Goal: Obtain resource: Download file/media

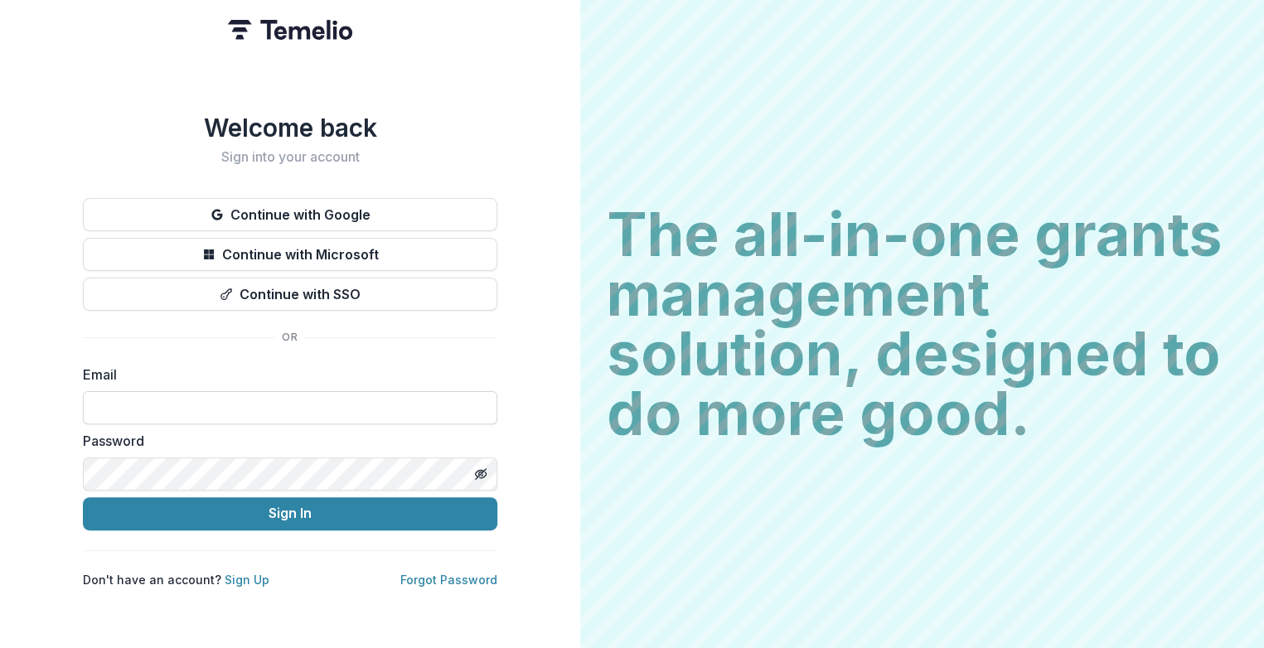
click at [146, 400] on input at bounding box center [290, 407] width 415 height 33
type input "**********"
click at [83, 497] on button "Sign In" at bounding box center [290, 513] width 415 height 33
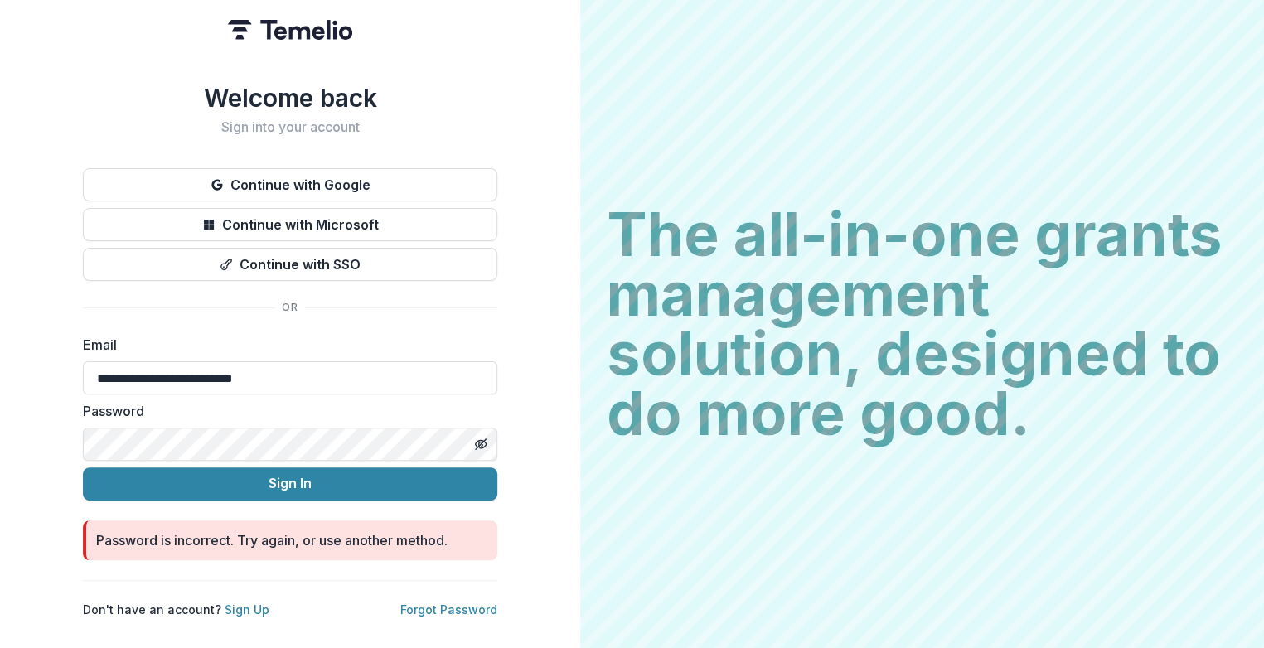
click at [72, 429] on div "**********" at bounding box center [290, 324] width 580 height 648
click at [483, 438] on icon "Toggle password visibility" at bounding box center [480, 444] width 13 height 13
click at [83, 468] on button "Sign In" at bounding box center [290, 484] width 415 height 33
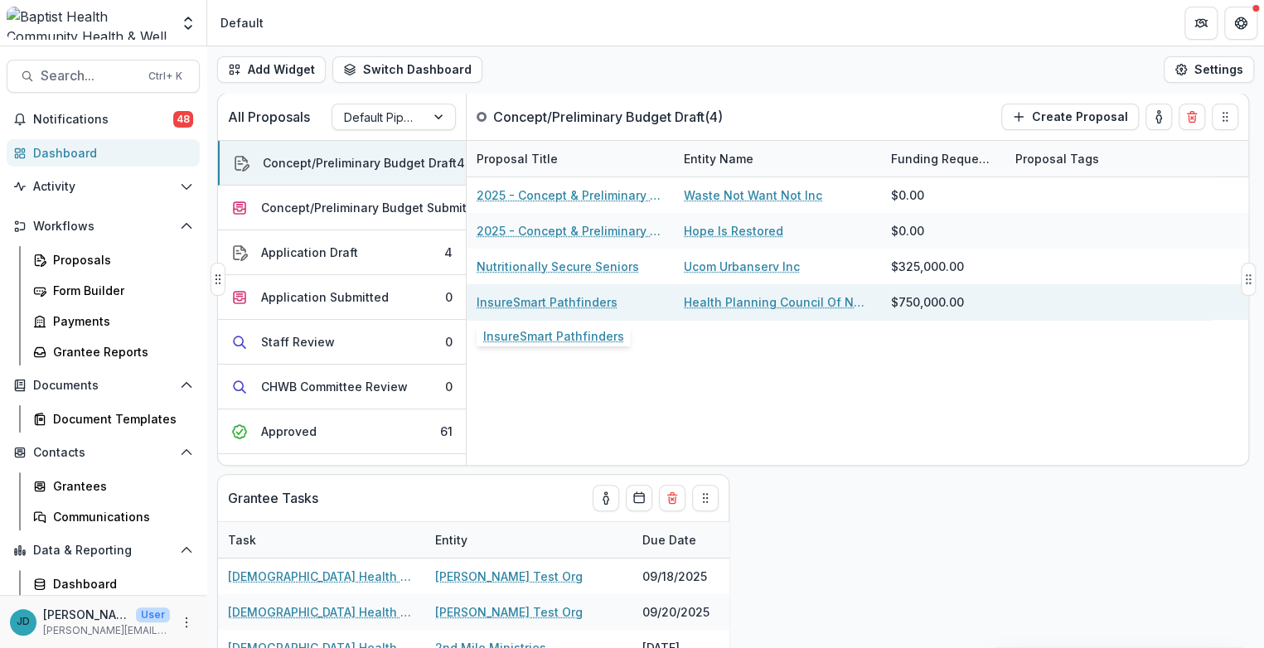
click at [526, 303] on link "InsureSmart Pathfinders" at bounding box center [547, 301] width 141 height 17
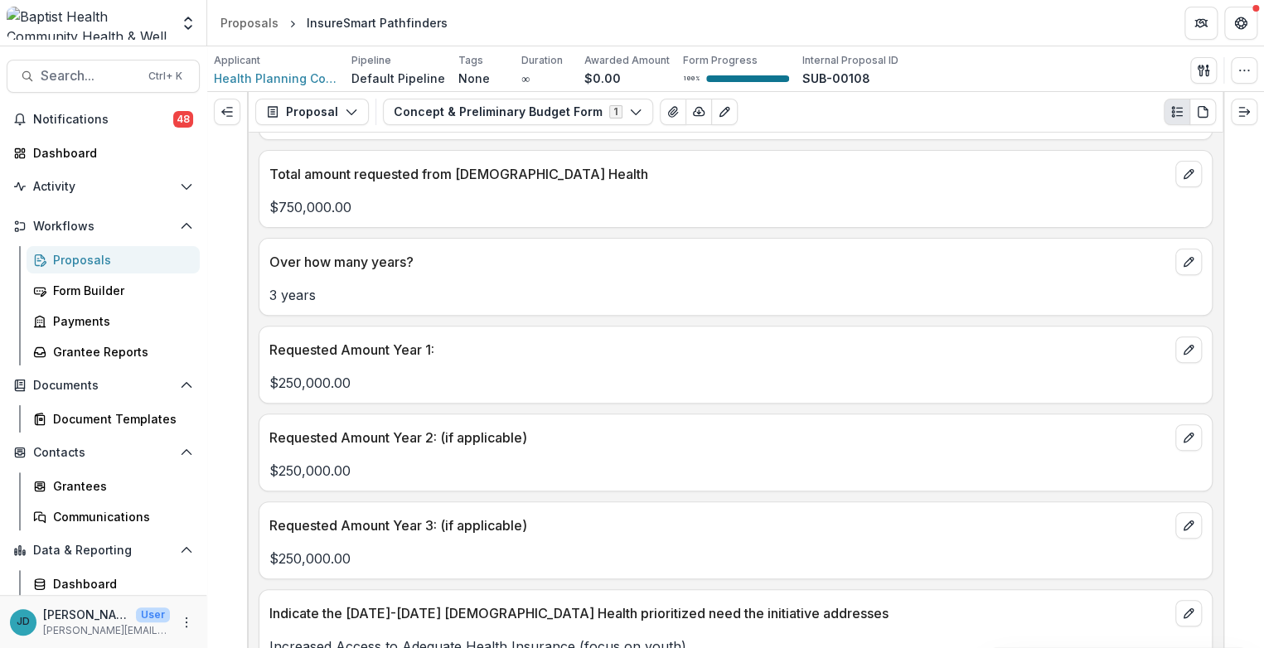
scroll to position [157, 0]
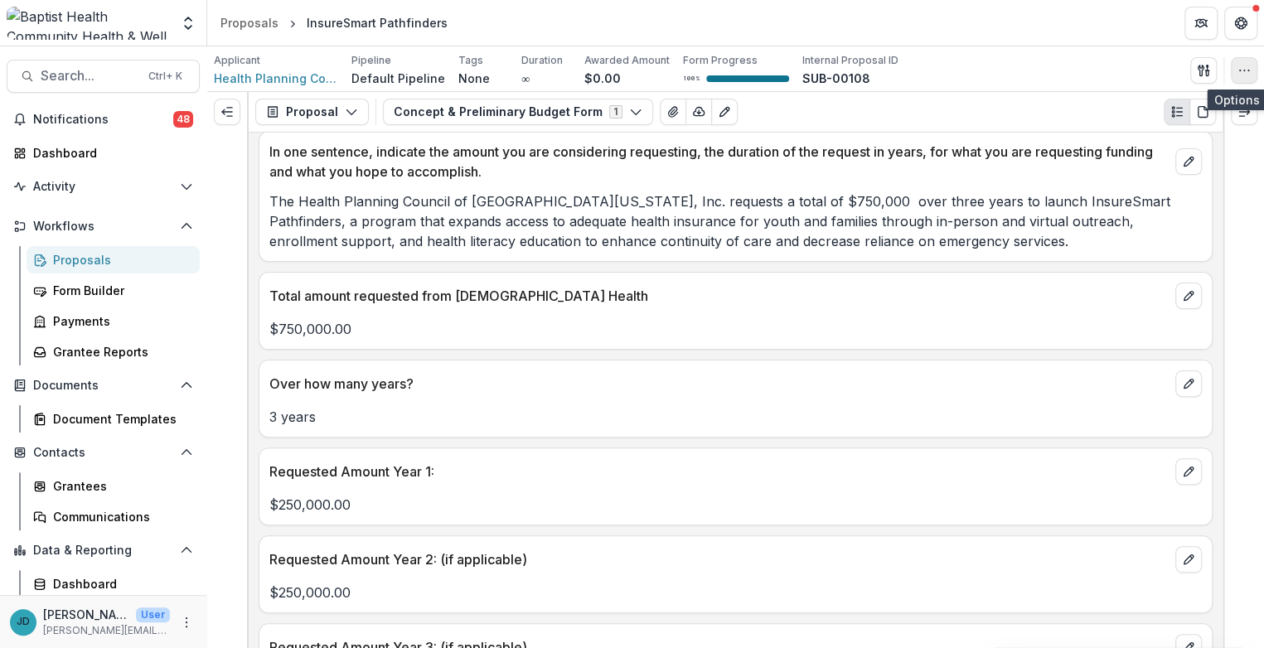
click at [1244, 62] on button "button" at bounding box center [1244, 70] width 27 height 27
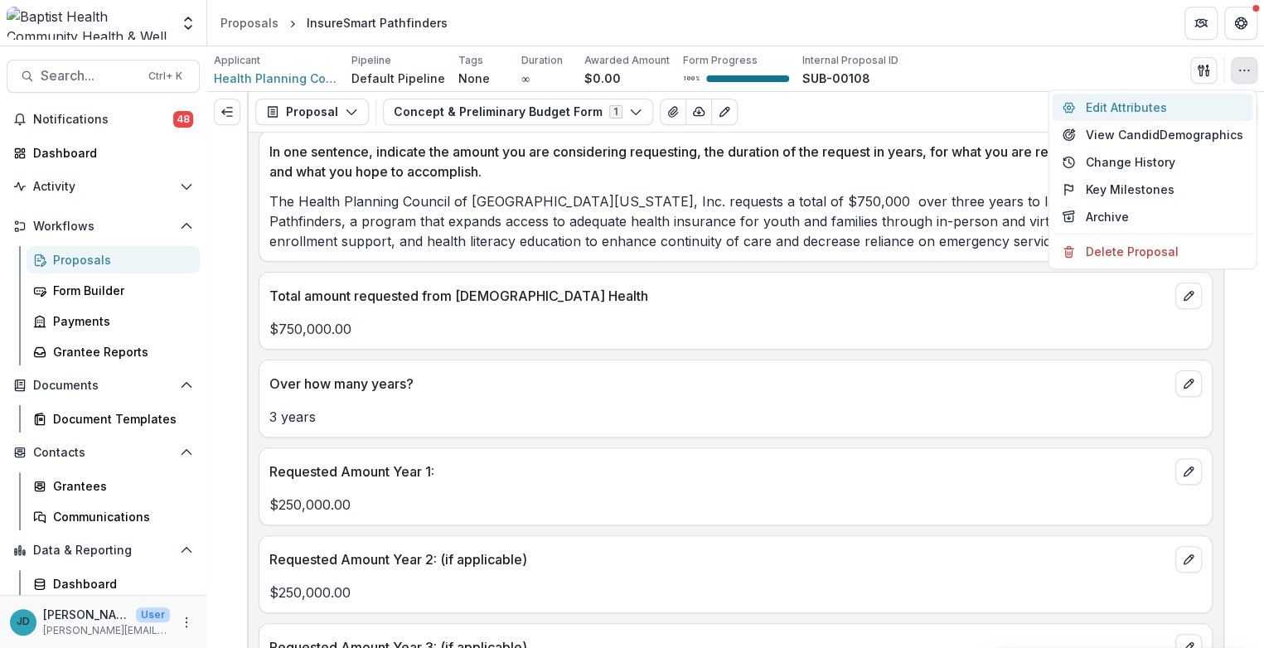
click at [1086, 105] on button "Edit Attributes" at bounding box center [1152, 107] width 201 height 27
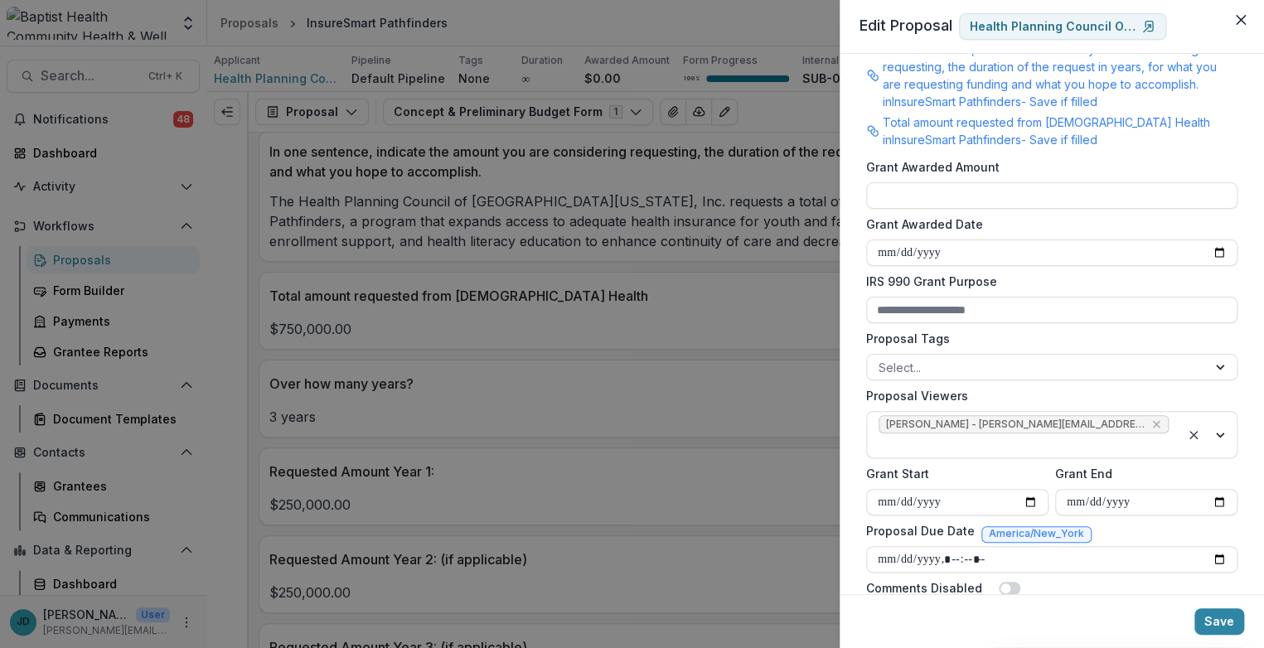
scroll to position [521, 0]
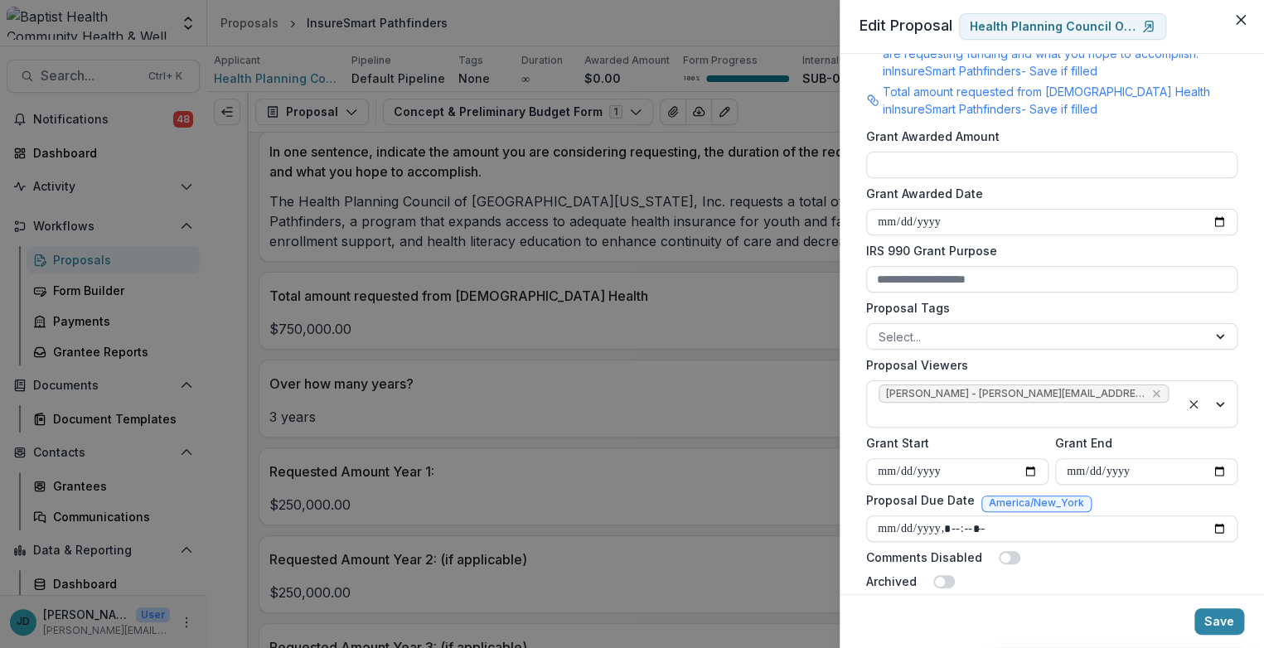
click at [785, 584] on div "**********" at bounding box center [632, 324] width 1264 height 648
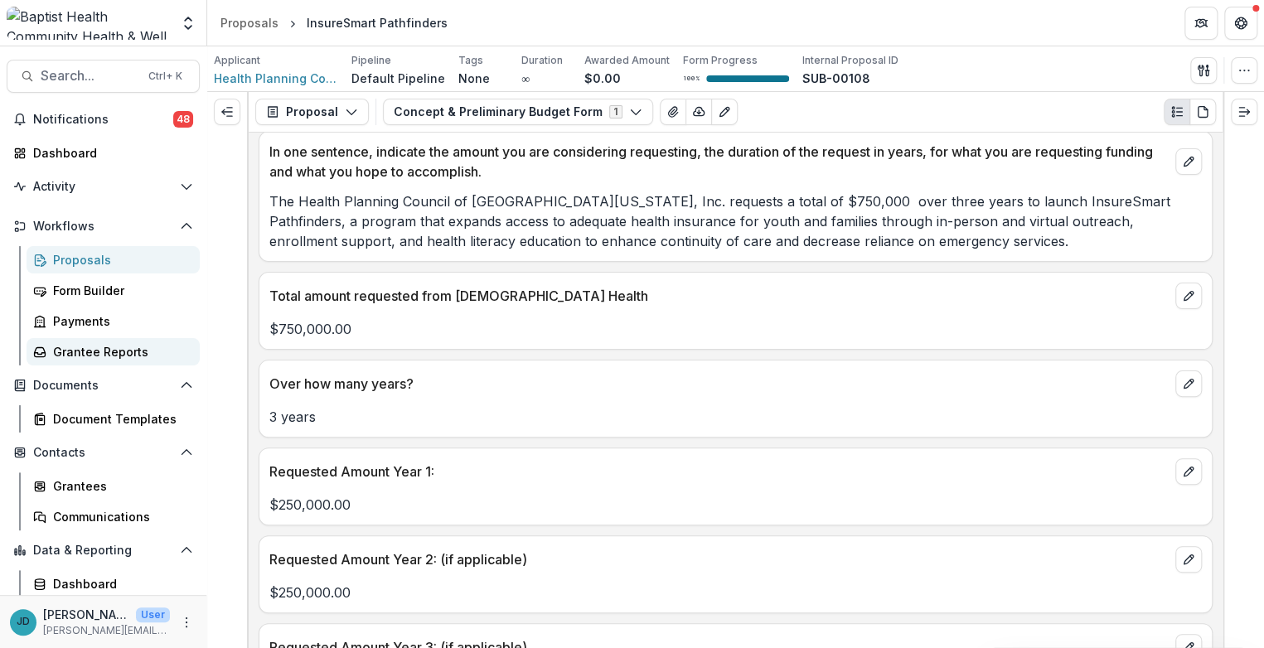
click at [101, 351] on div "Grantee Reports" at bounding box center [119, 351] width 133 height 17
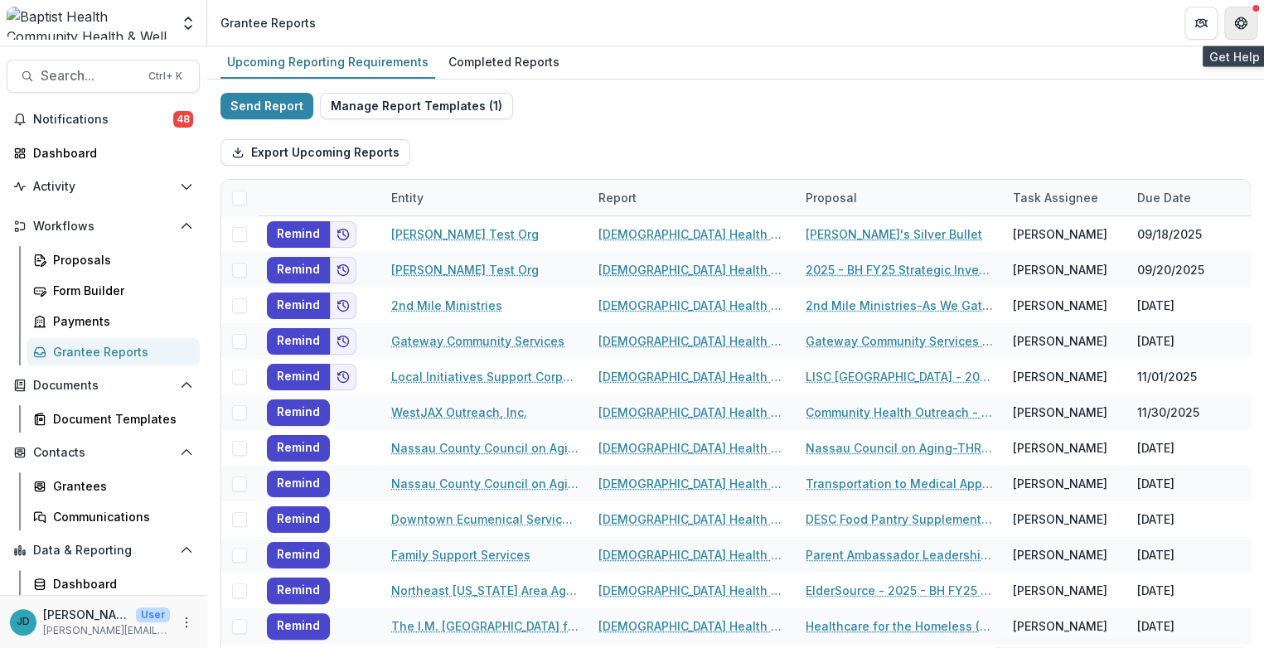
click at [1240, 19] on icon "Get Help" at bounding box center [1240, 23] width 13 height 13
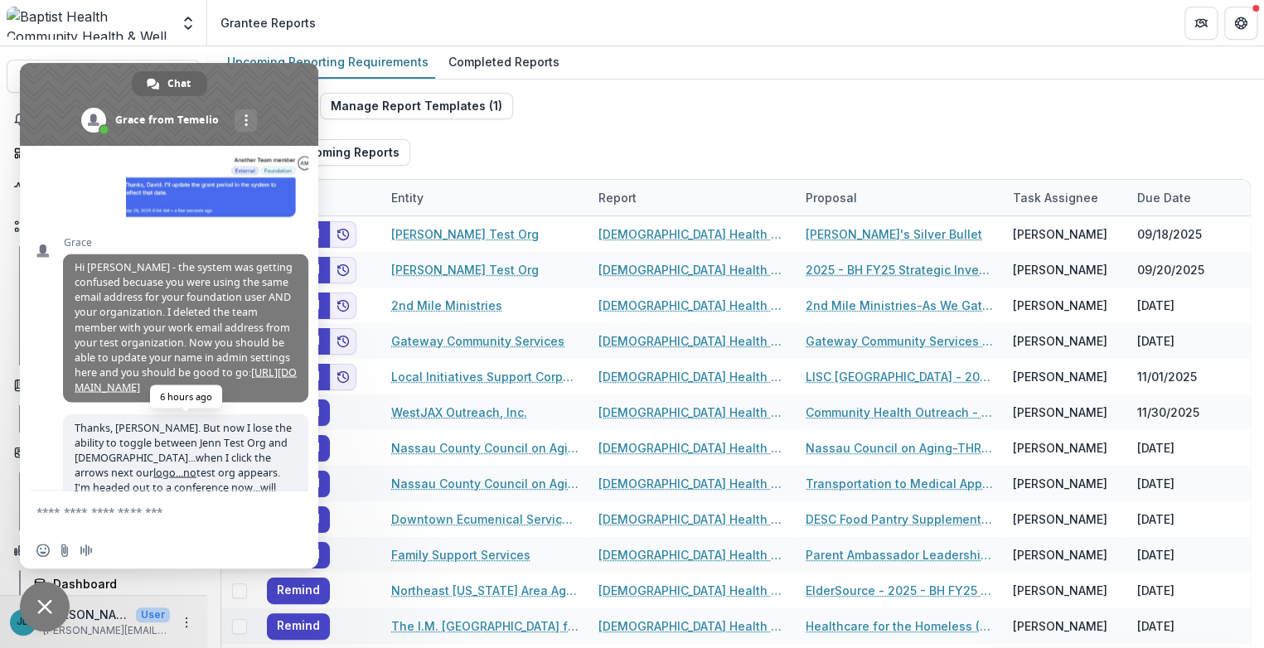
scroll to position [11059, 0]
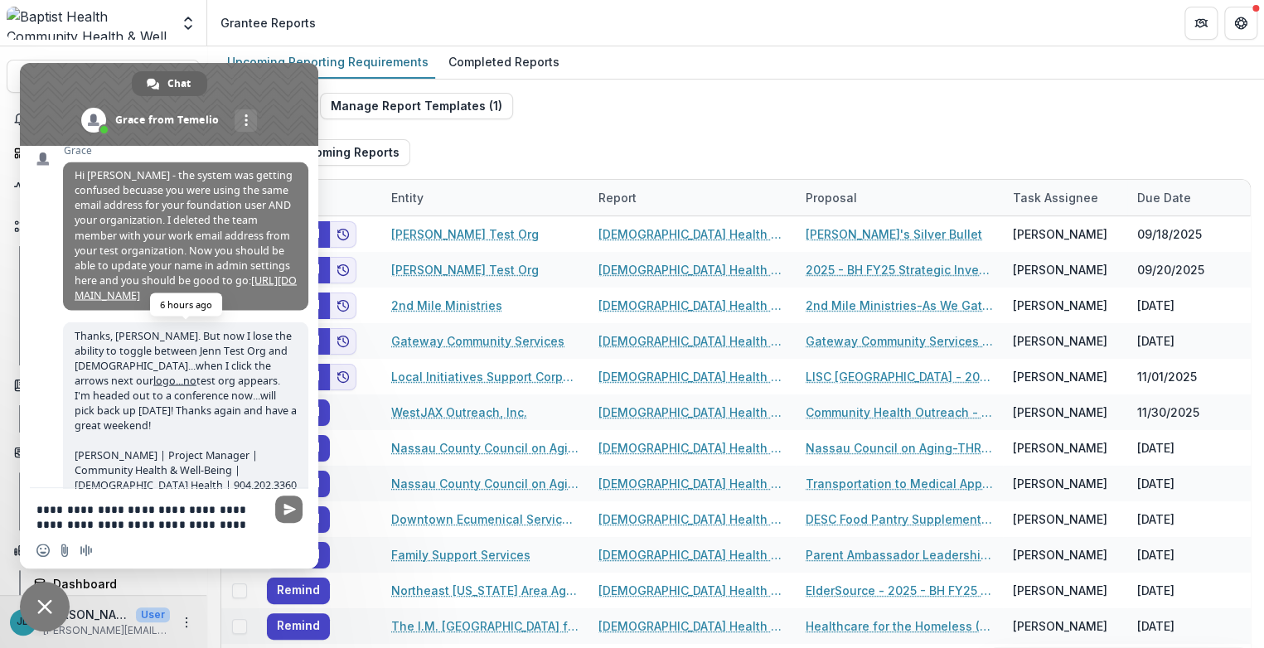
type textarea "**********"
drag, startPoint x: 264, startPoint y: 525, endPoint x: 0, endPoint y: 510, distance: 264.9
click at [0, 510] on body "Skip to content Team Settings Admin Settings Grantee Reports Search... Ctrl + K…" at bounding box center [632, 324] width 1264 height 648
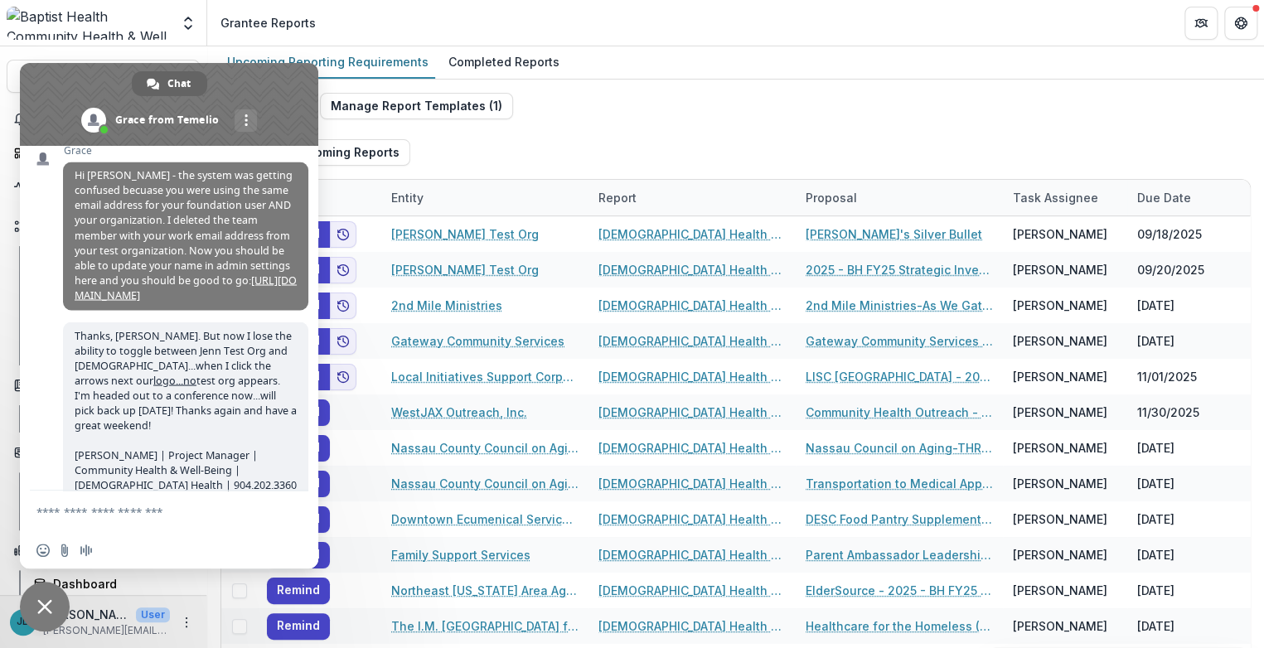
click at [500, 40] on header "Grantee Reports" at bounding box center [735, 23] width 1057 height 46
click at [644, 110] on div "Send Report Manage Report Templates ( 1 ) Export Upcoming Reports Entity Report…" at bounding box center [736, 387] width 1031 height 588
drag, startPoint x: 40, startPoint y: 604, endPoint x: 46, endPoint y: 591, distance: 14.8
click at [41, 604] on span "Close chat" at bounding box center [44, 606] width 15 height 15
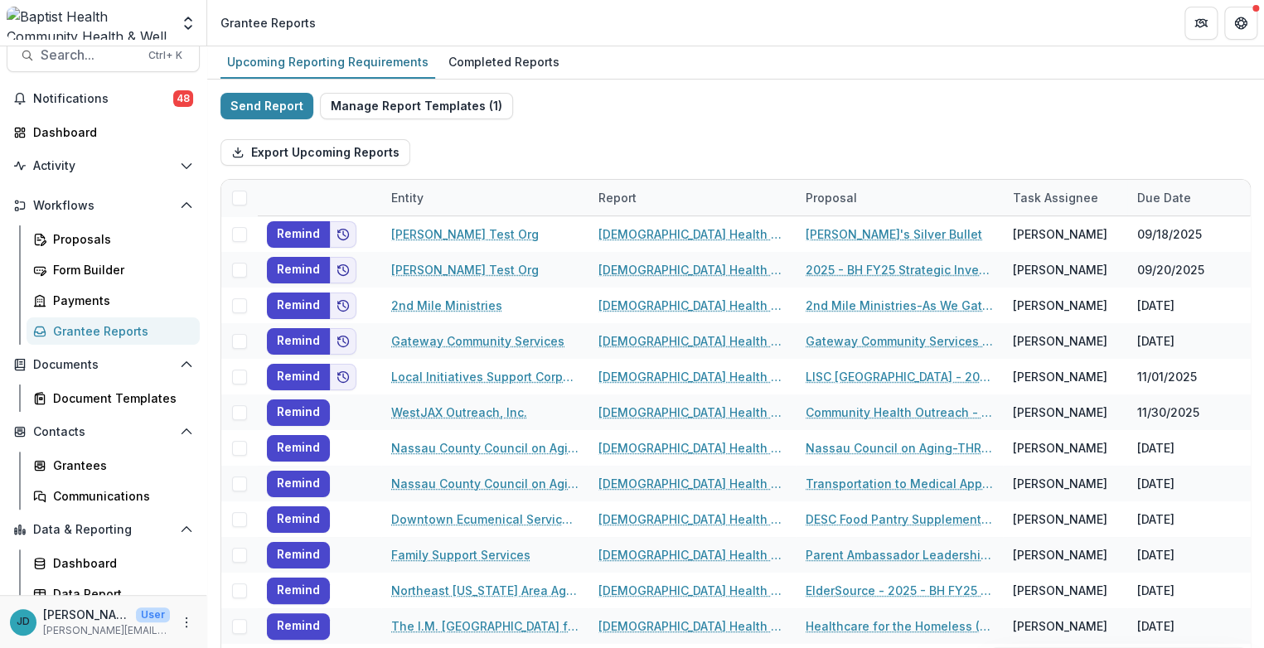
scroll to position [32, 0]
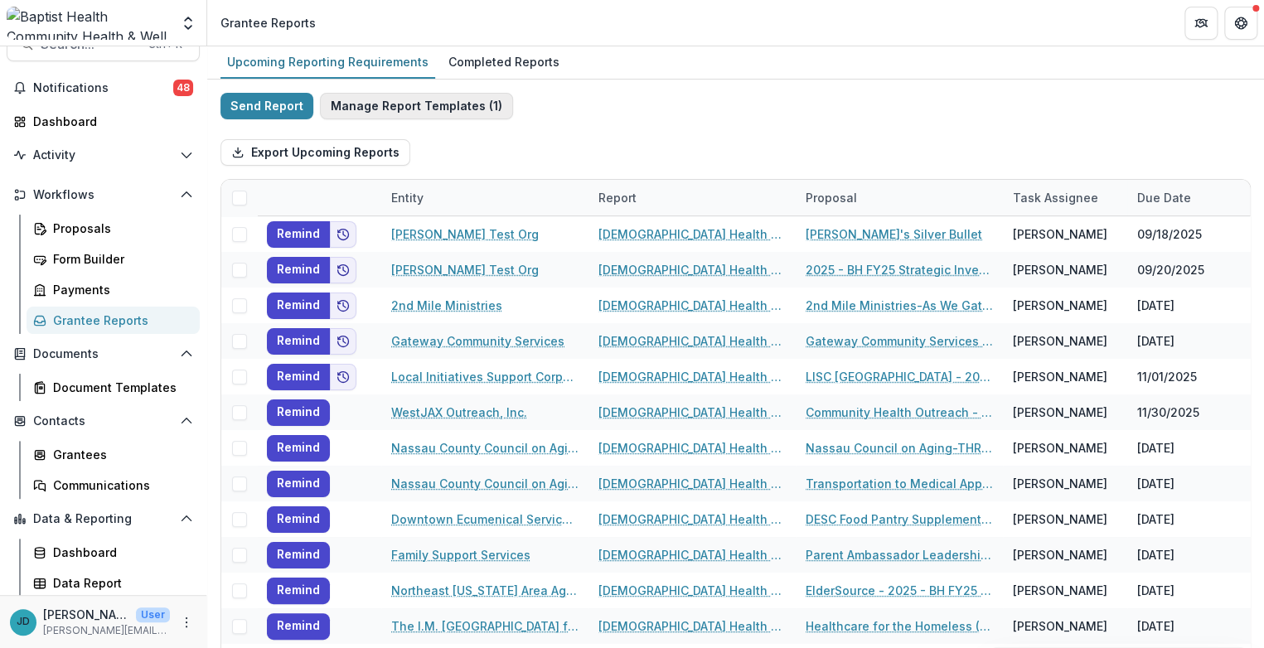
click at [412, 114] on button "Manage Report Templates ( 1 )" at bounding box center [416, 106] width 193 height 27
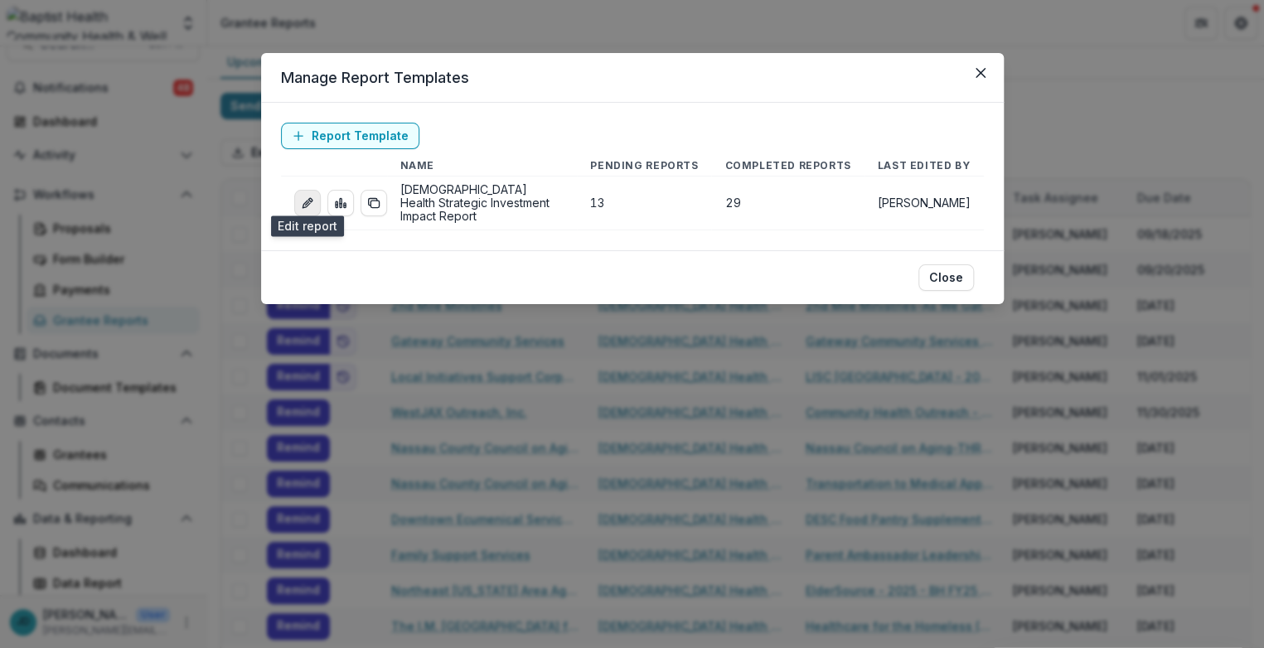
click at [303, 196] on icon "edit-report" at bounding box center [307, 202] width 13 height 13
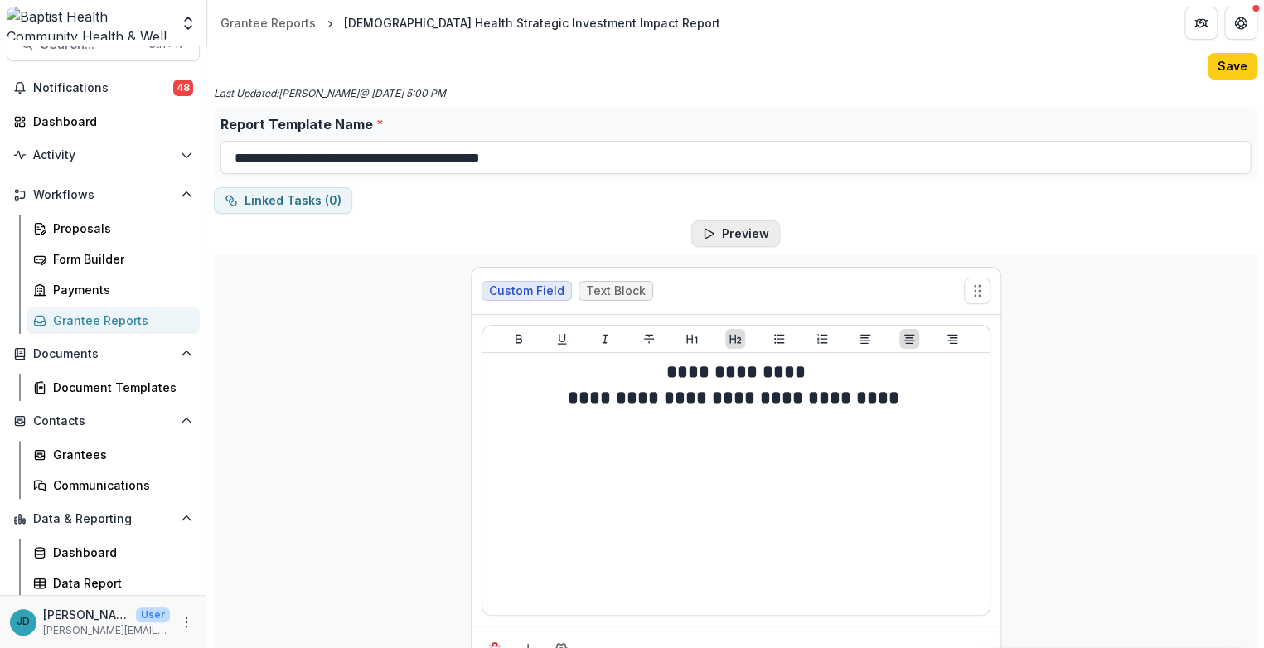
click at [730, 227] on button "Preview" at bounding box center [735, 234] width 89 height 27
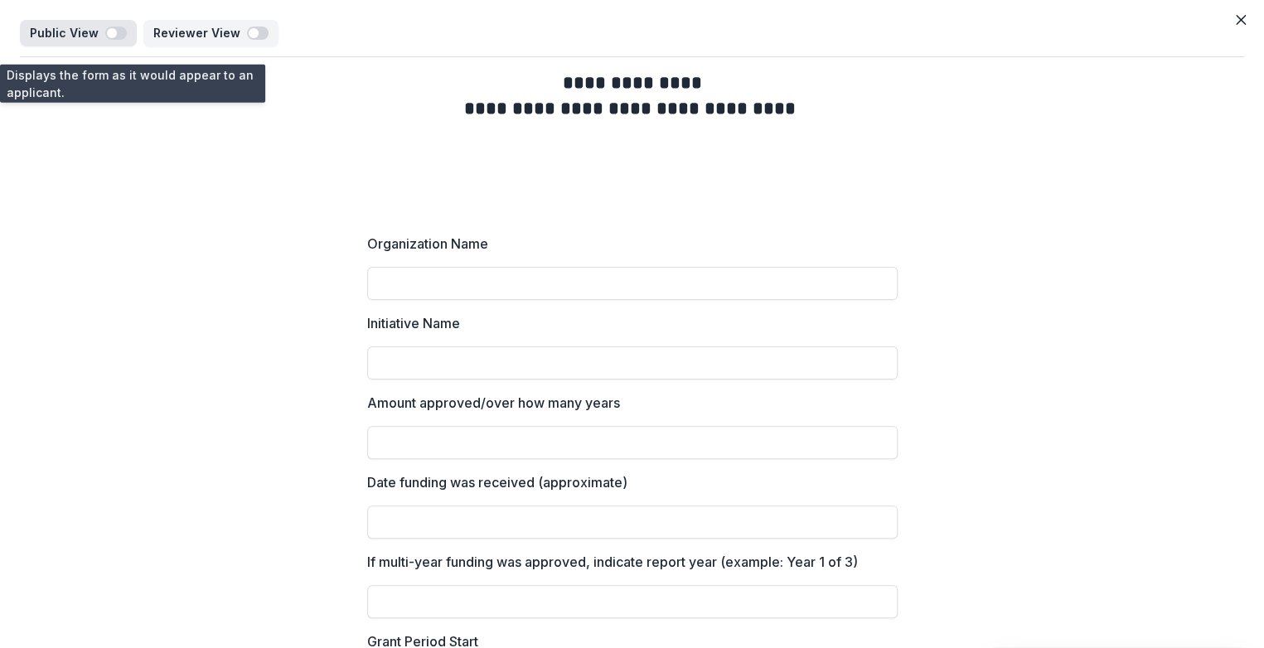
click at [111, 27] on span "button" at bounding box center [116, 33] width 22 height 13
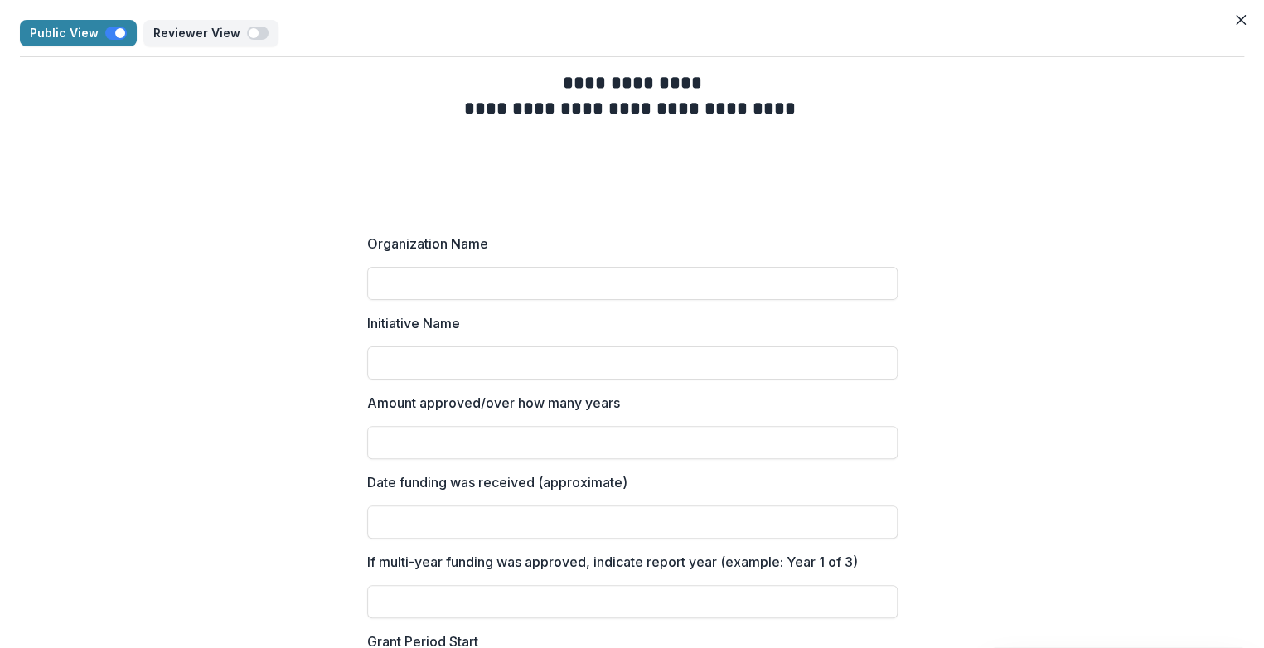
drag, startPoint x: 837, startPoint y: 172, endPoint x: 529, endPoint y: 35, distance: 337.4
click at [110, 35] on span "button" at bounding box center [116, 33] width 22 height 13
click at [1236, 17] on icon "Close" at bounding box center [1241, 20] width 10 height 10
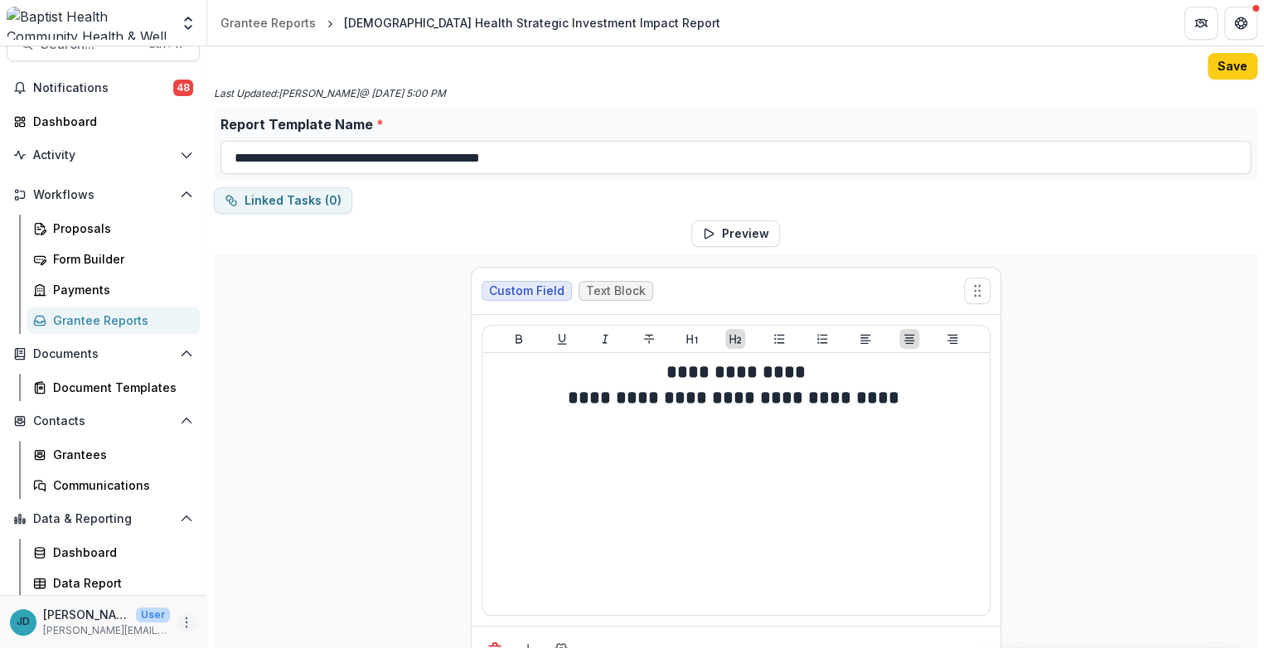
click at [180, 616] on icon "More" at bounding box center [186, 622] width 13 height 13
click at [1246, 22] on icon "Get Help" at bounding box center [1245, 23] width 3 height 4
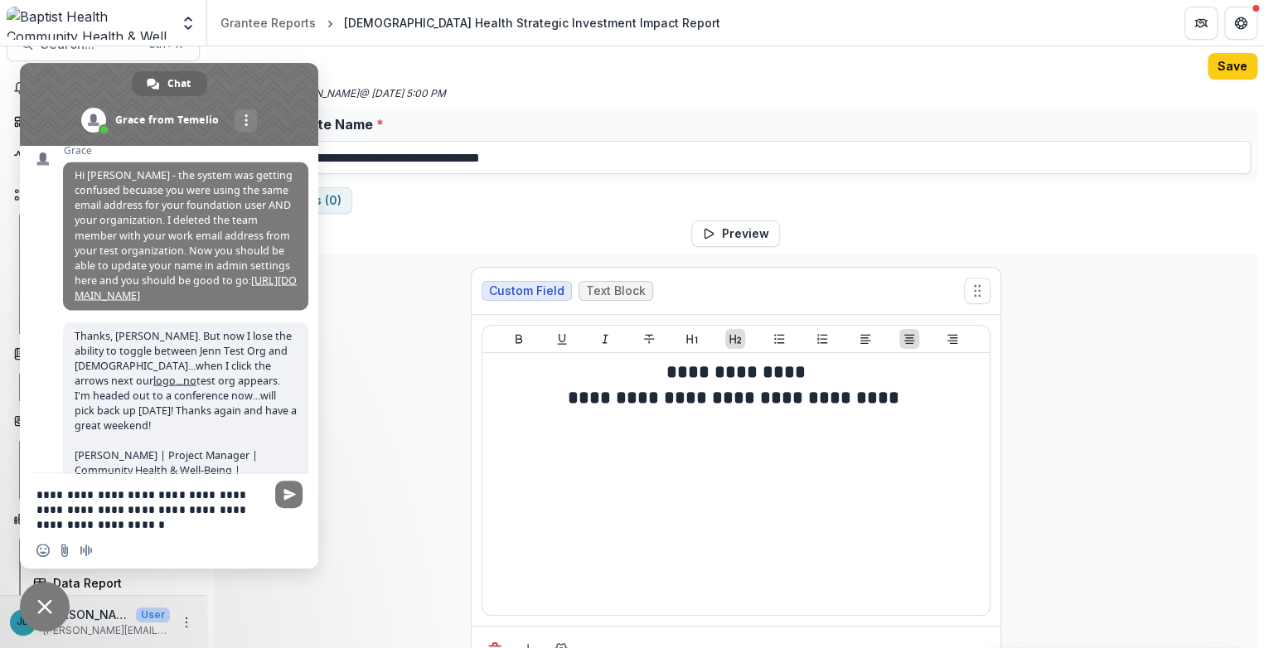
type textarea "**********"
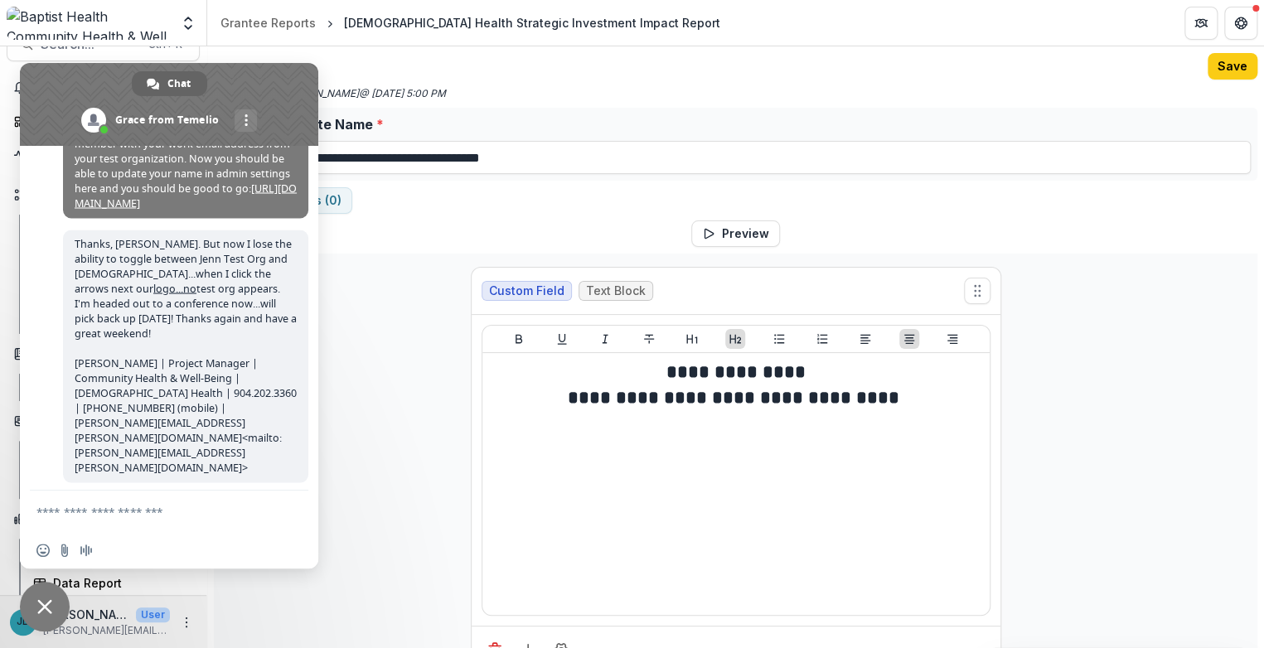
scroll to position [11131, 0]
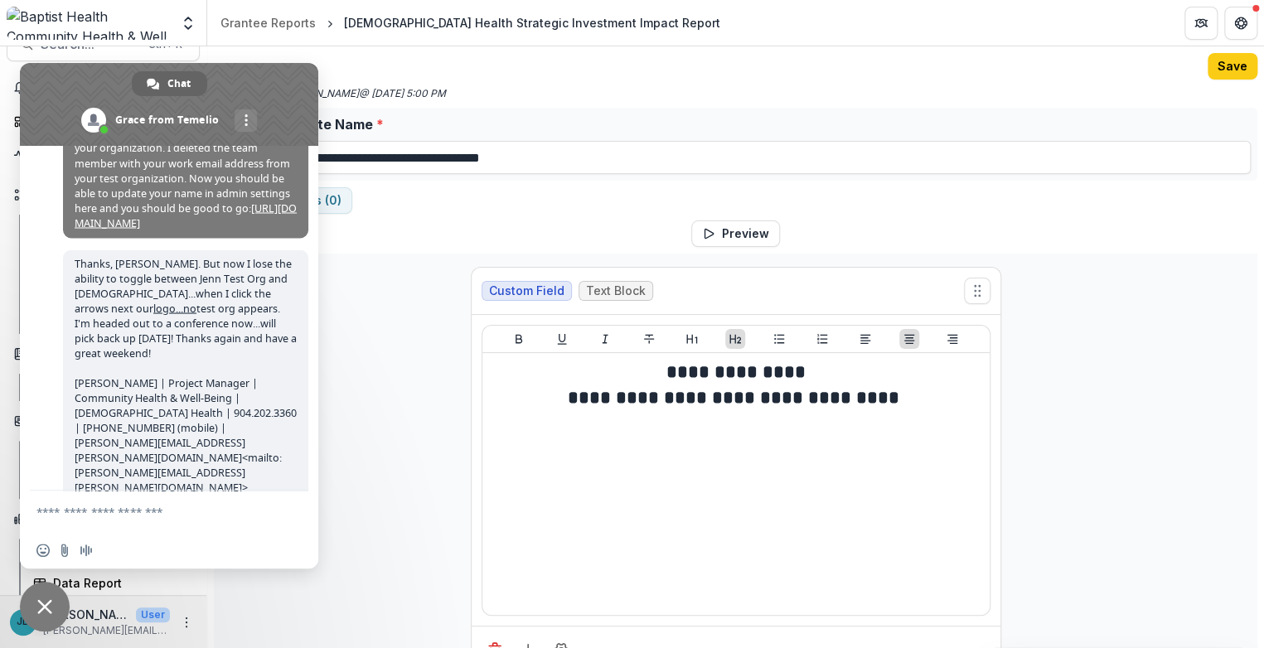
drag, startPoint x: 946, startPoint y: 206, endPoint x: 955, endPoint y: 196, distance: 13.5
click at [947, 206] on div "Linked Tasks ( 0 )" at bounding box center [736, 200] width 1044 height 27
drag, startPoint x: 39, startPoint y: 604, endPoint x: 63, endPoint y: 591, distance: 27.5
click at [44, 601] on span "Close chat" at bounding box center [44, 606] width 15 height 15
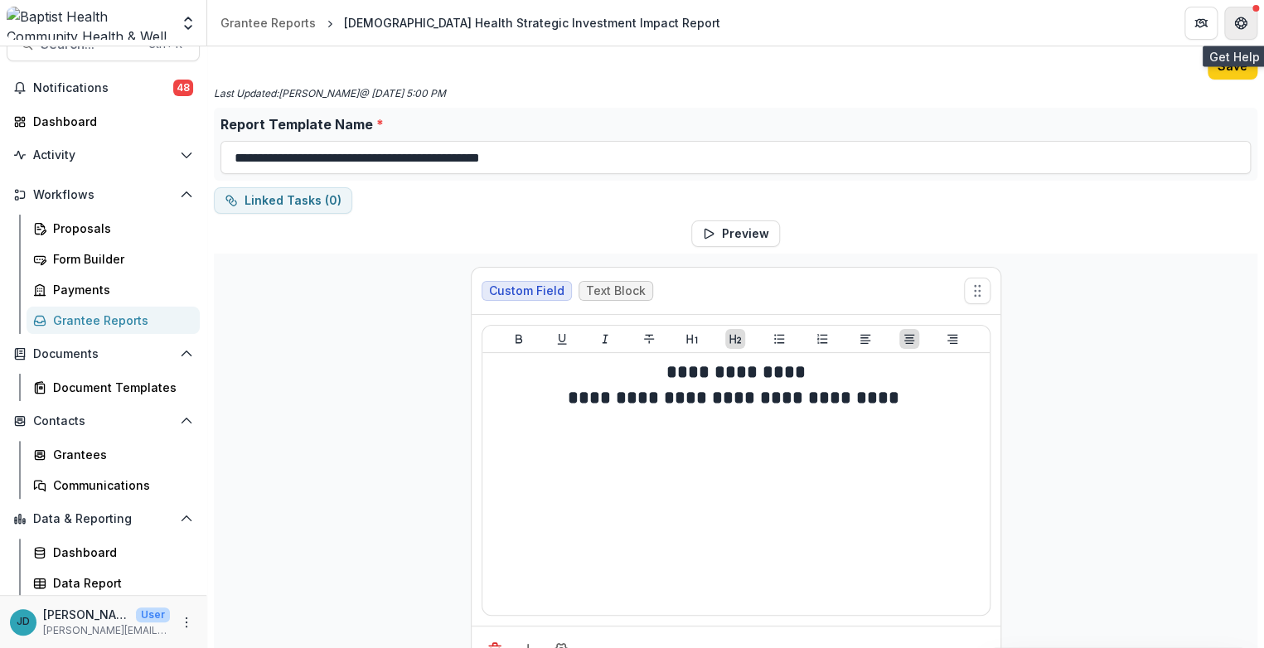
click at [1240, 14] on button "Get Help" at bounding box center [1241, 23] width 33 height 33
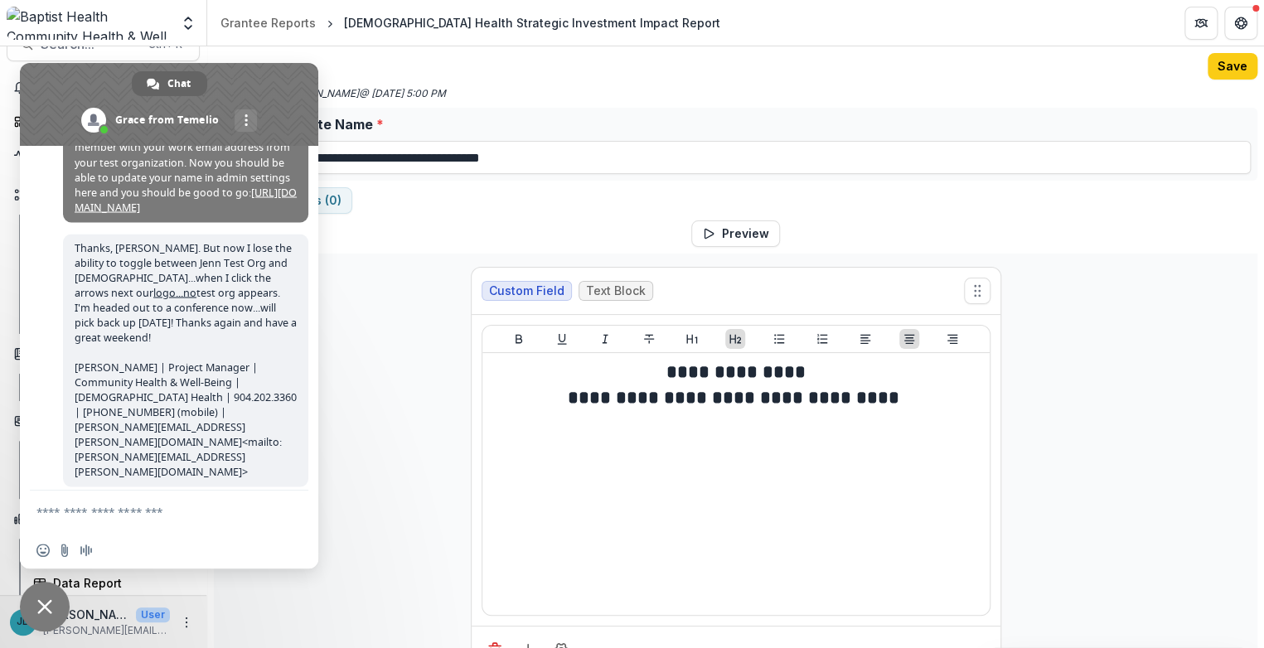
drag, startPoint x: 36, startPoint y: 605, endPoint x: 46, endPoint y: 569, distance: 37.8
click at [39, 600] on span "Close chat" at bounding box center [44, 606] width 15 height 15
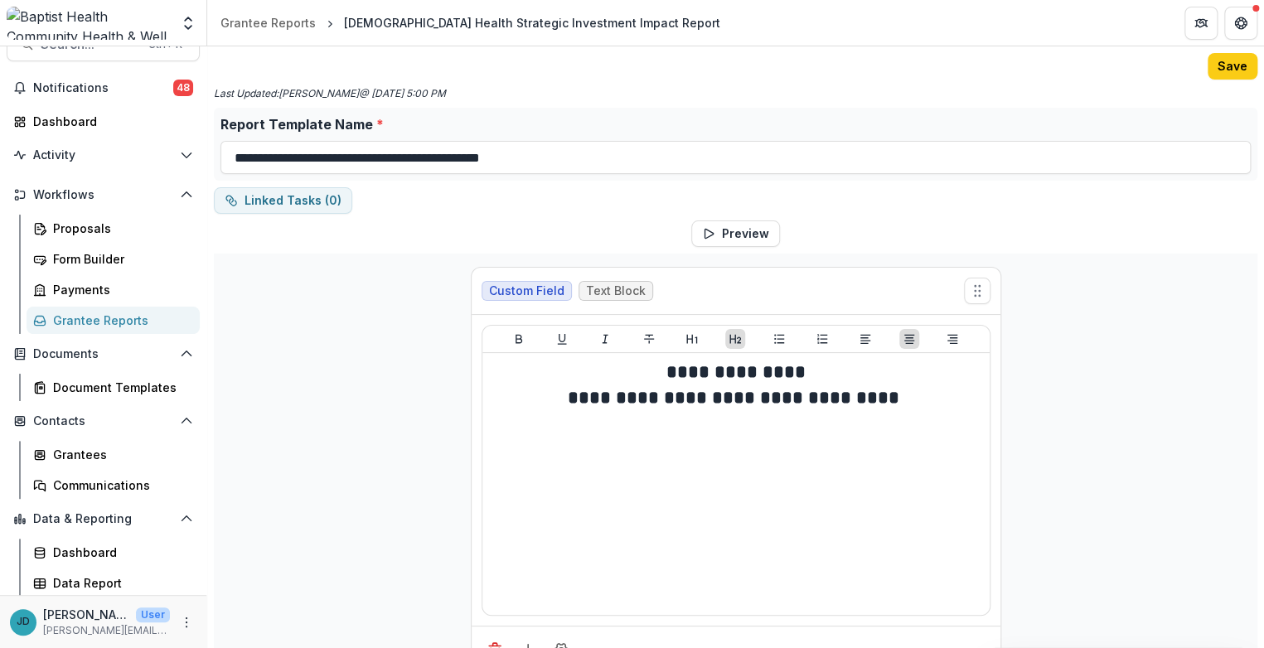
drag, startPoint x: 106, startPoint y: 311, endPoint x: 114, endPoint y: 313, distance: 8.7
click at [107, 312] on div "Grantee Reports" at bounding box center [119, 320] width 133 height 17
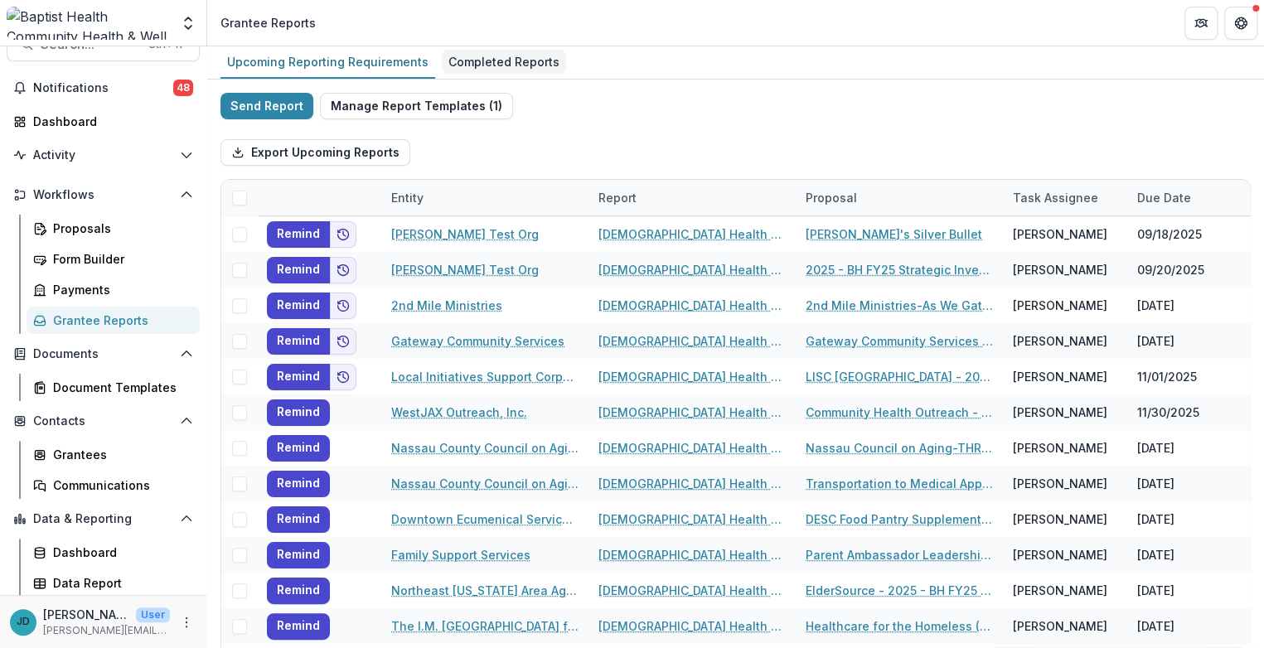
click at [501, 55] on div "Completed Reports" at bounding box center [504, 62] width 124 height 24
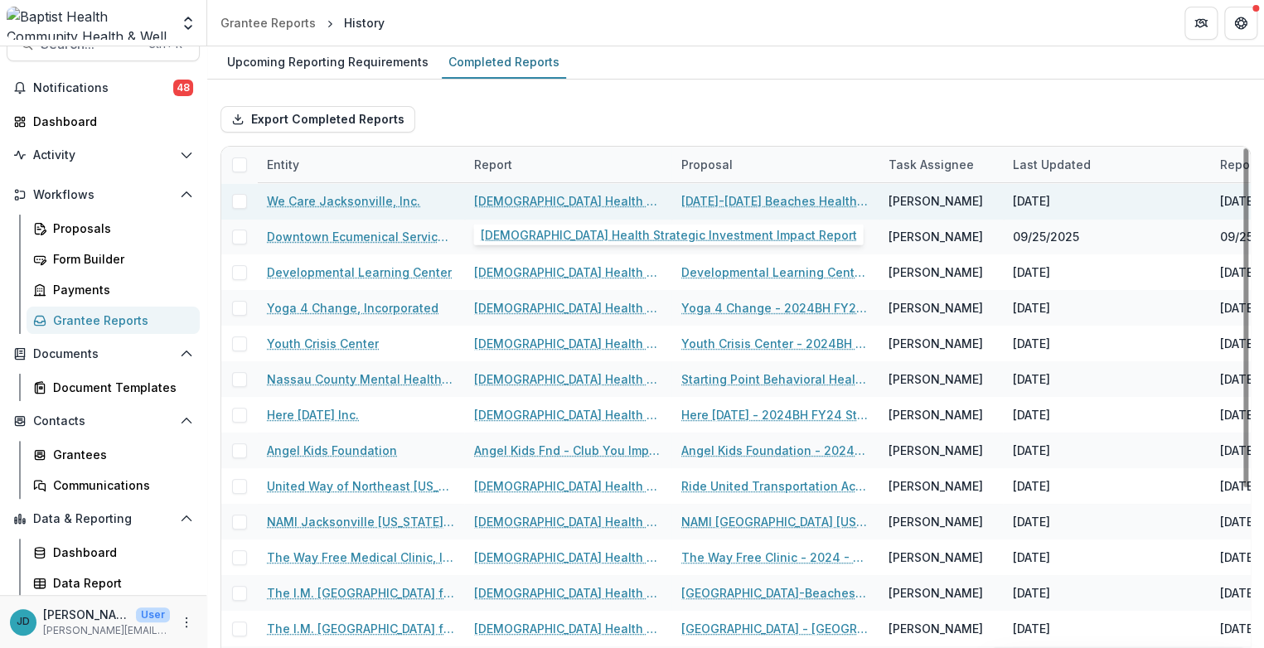
click at [551, 193] on link "[DEMOGRAPHIC_DATA] Health Strategic Investment Impact Report" at bounding box center [567, 200] width 187 height 17
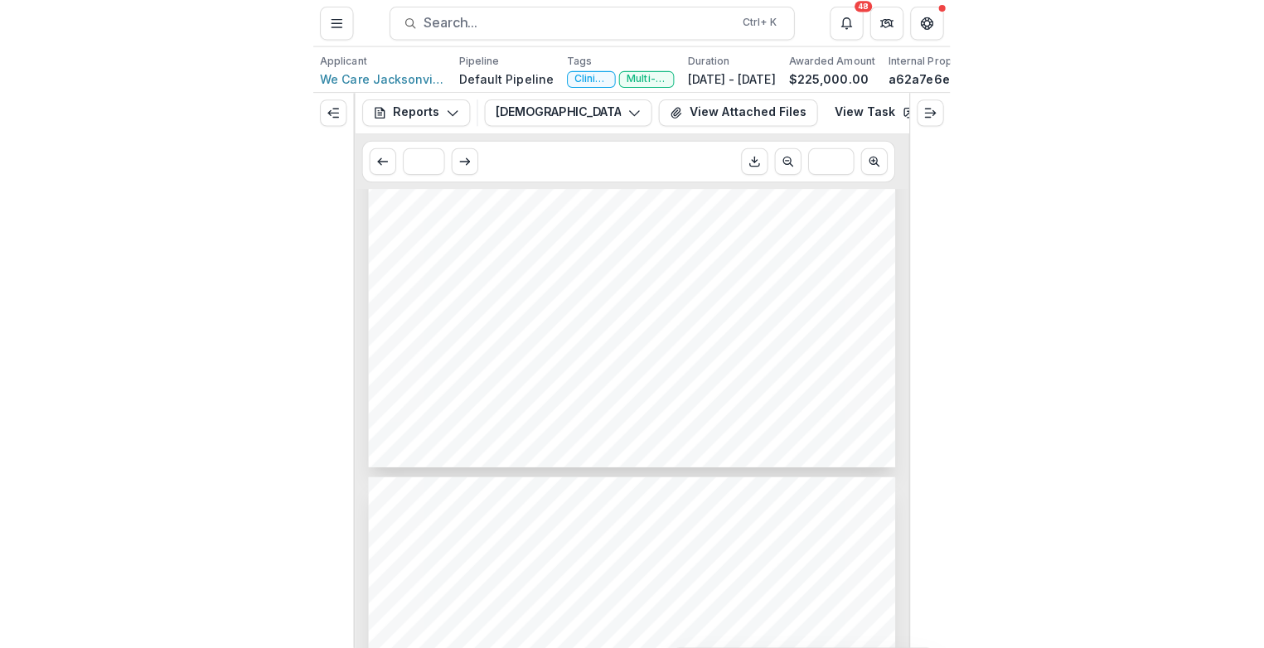
scroll to position [2613, 0]
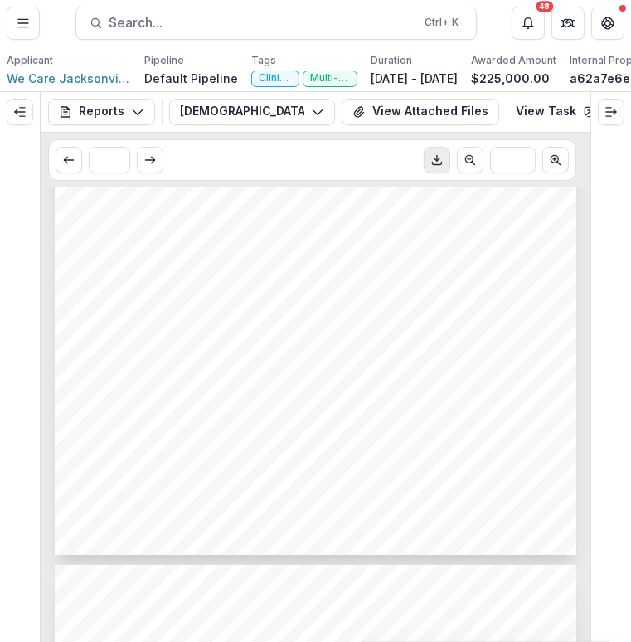
click at [433, 167] on icon "Download PDF" at bounding box center [436, 159] width 13 height 13
click at [287, 119] on button "[DEMOGRAPHIC_DATA] Health Strategic Investment Impact Report" at bounding box center [252, 112] width 166 height 27
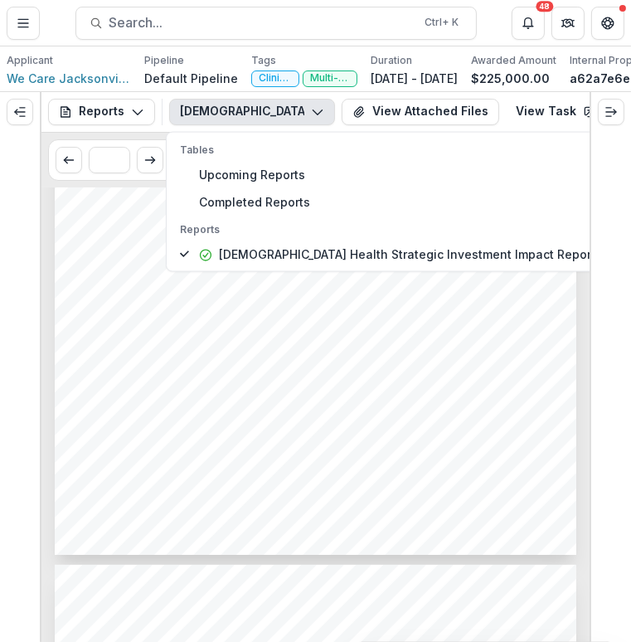
click at [287, 118] on button "[DEMOGRAPHIC_DATA] Health Strategic Investment Impact Report" at bounding box center [252, 112] width 166 height 27
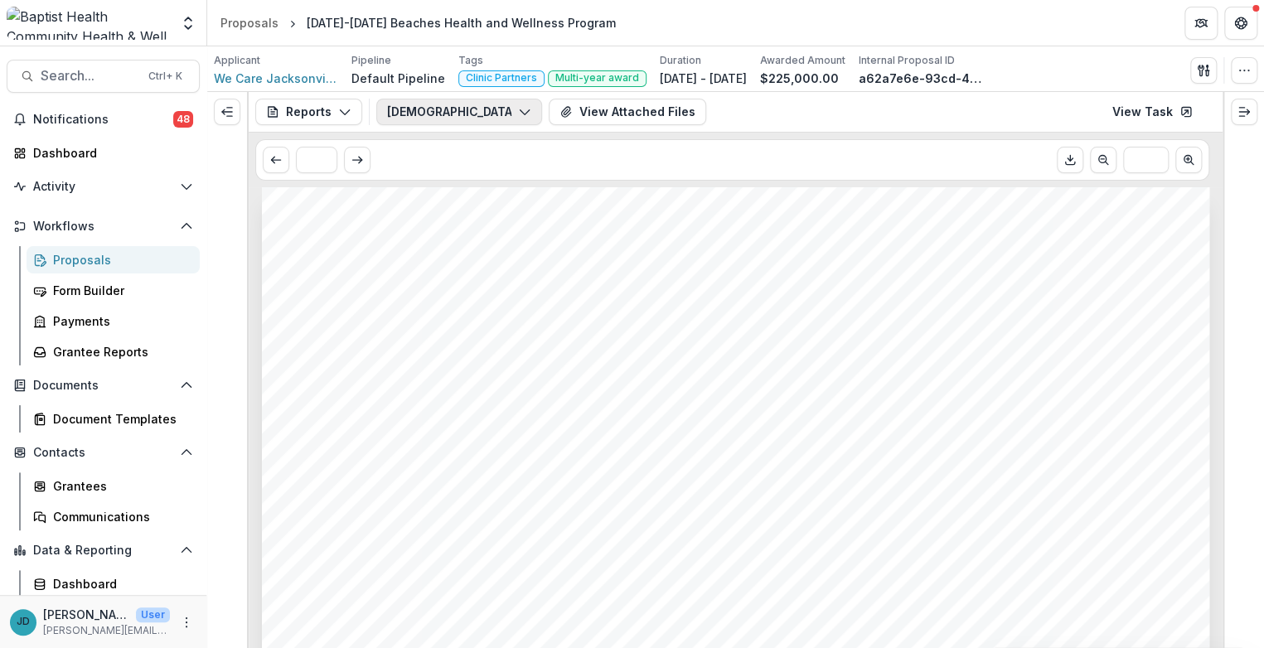
click at [507, 104] on button "[DEMOGRAPHIC_DATA] Health Strategic Investment Impact Report" at bounding box center [459, 112] width 166 height 27
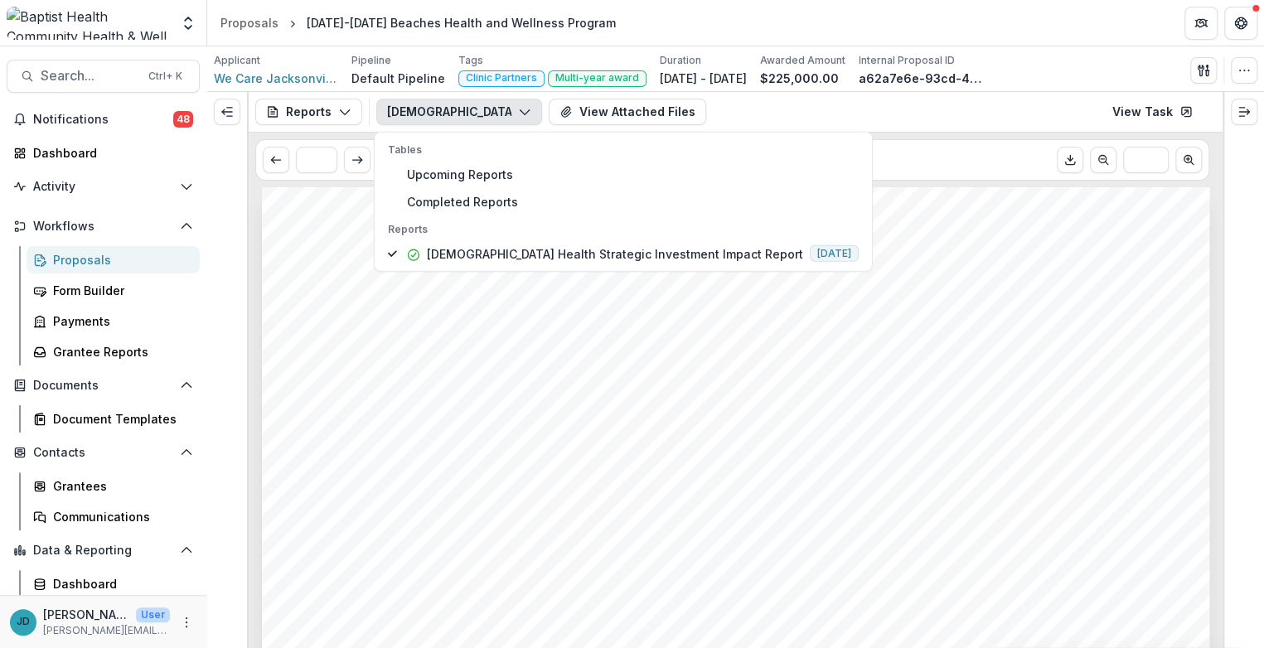
click at [507, 104] on button "[DEMOGRAPHIC_DATA] Health Strategic Investment Impact Report" at bounding box center [459, 112] width 166 height 27
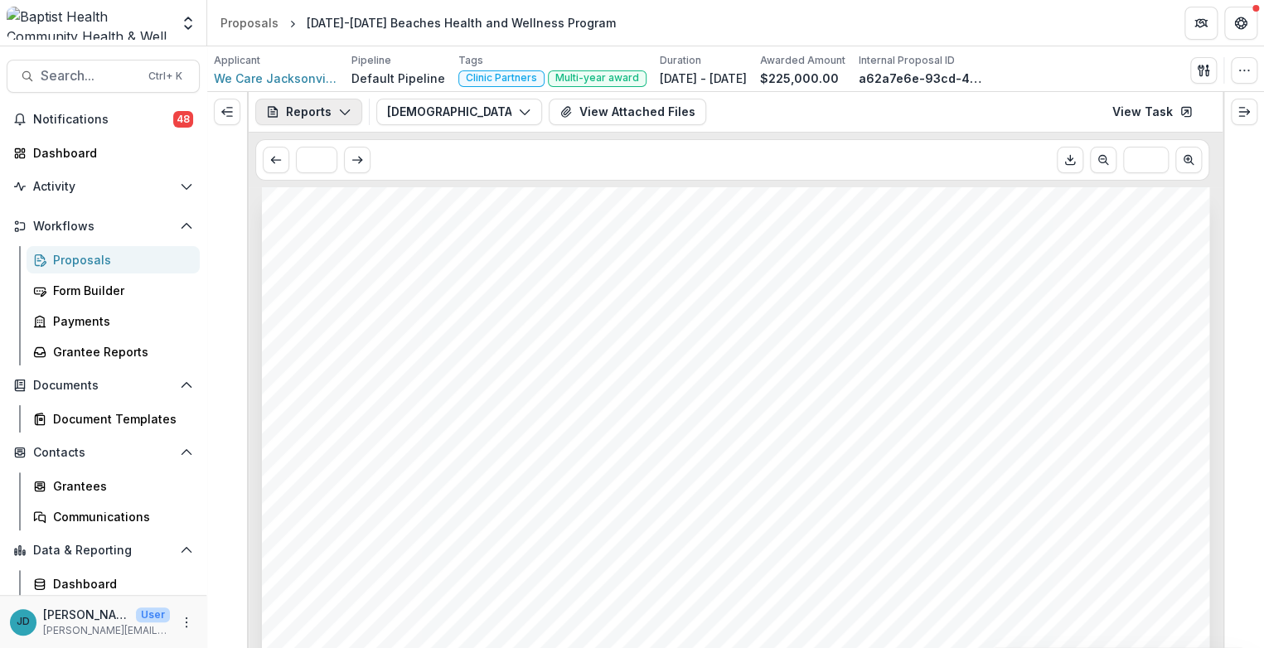
click at [312, 104] on button "Reports" at bounding box center [308, 112] width 107 height 27
click at [430, 110] on button "[DEMOGRAPHIC_DATA] Health Strategic Investment Impact Report" at bounding box center [459, 112] width 166 height 27
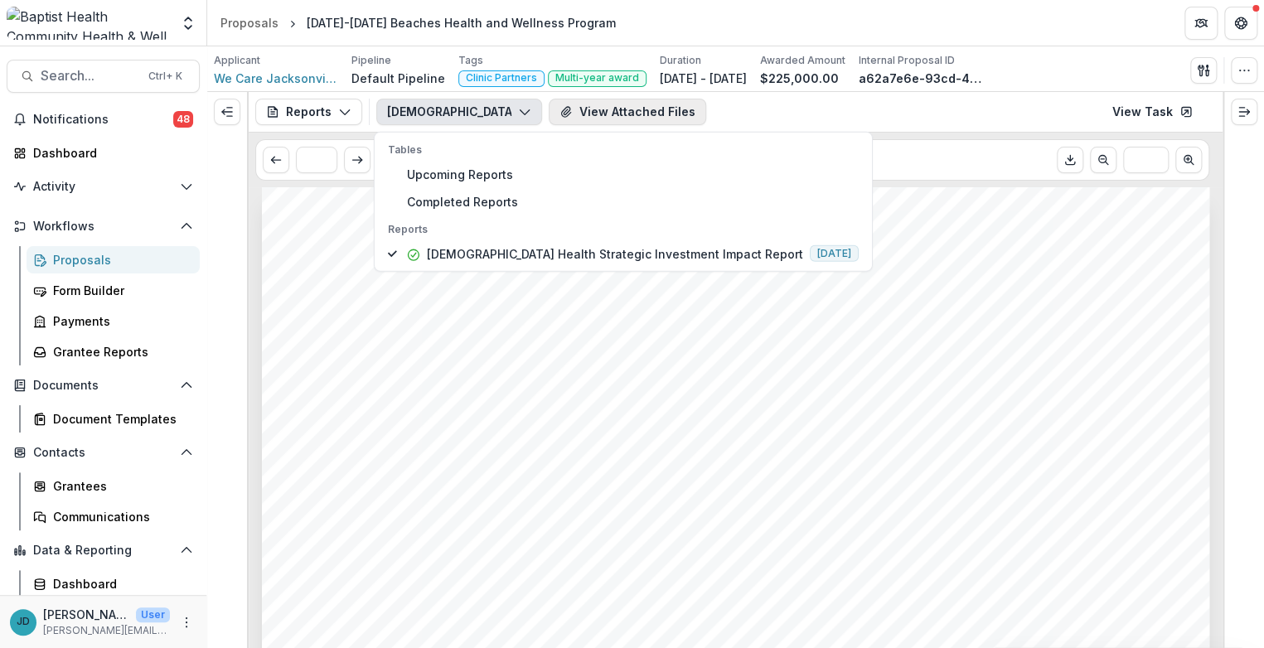
click at [618, 105] on button "View Attached Files" at bounding box center [628, 112] width 158 height 27
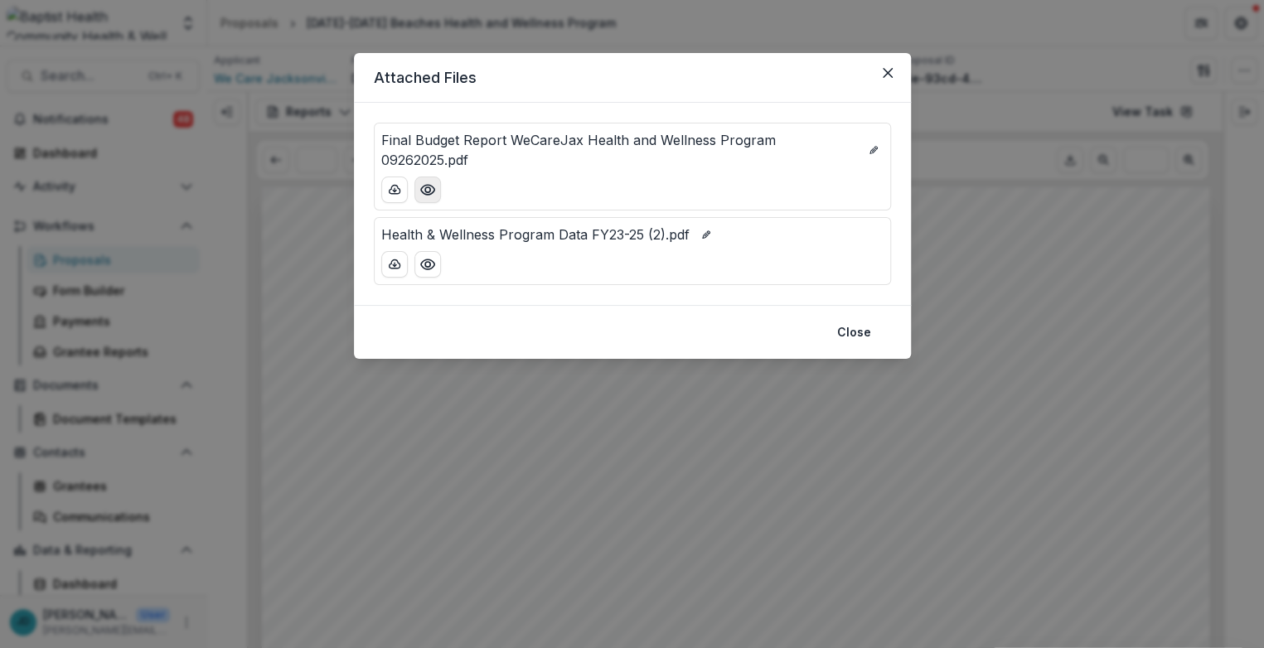
click at [426, 190] on icon "Preview Final Budget Report WeCareJax Health and Wellness Program 09262025.pdf" at bounding box center [428, 190] width 17 height 17
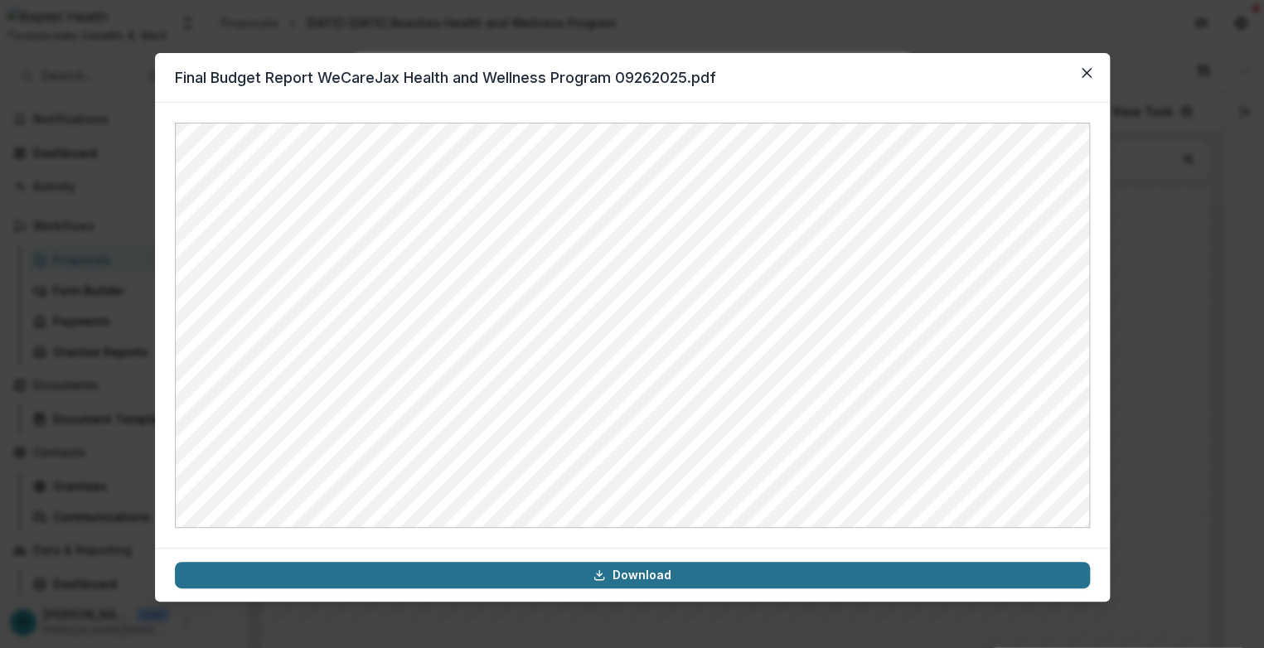
click at [621, 572] on link "Download" at bounding box center [632, 575] width 915 height 27
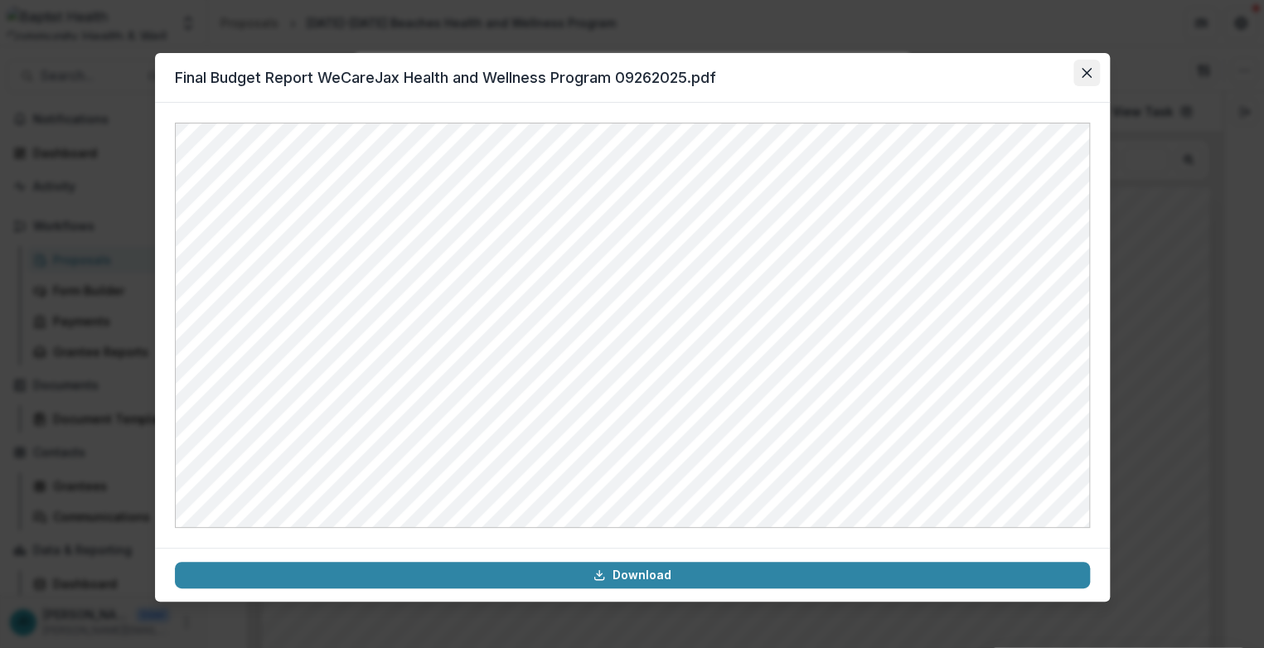
click at [1088, 73] on icon "Close" at bounding box center [1087, 73] width 10 height 10
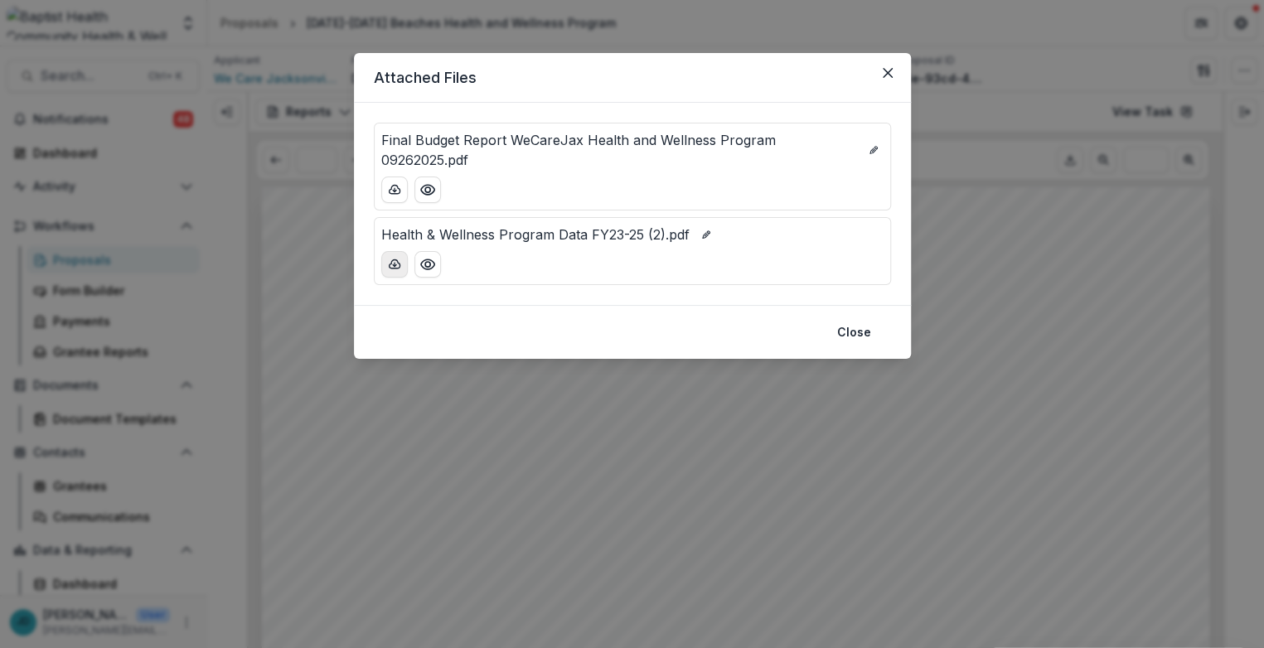
click at [395, 265] on icon "download-button" at bounding box center [394, 264] width 13 height 13
click at [889, 66] on button "Close" at bounding box center [888, 73] width 27 height 27
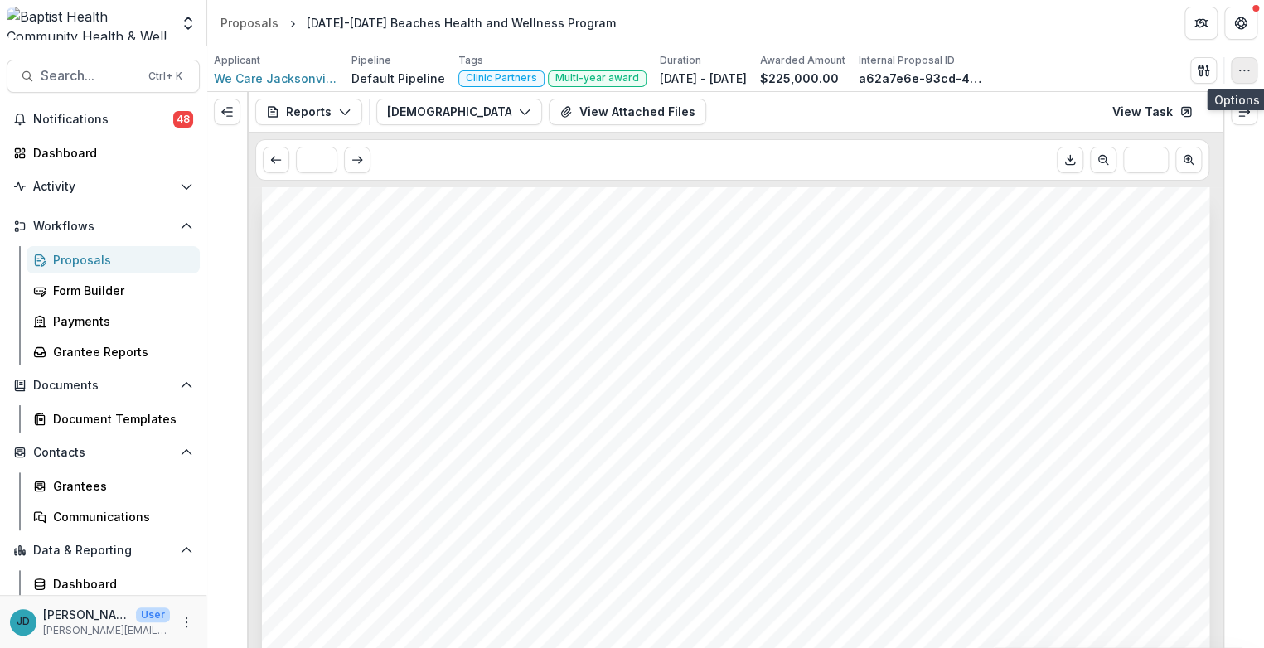
click at [1246, 73] on icon "button" at bounding box center [1244, 70] width 13 height 13
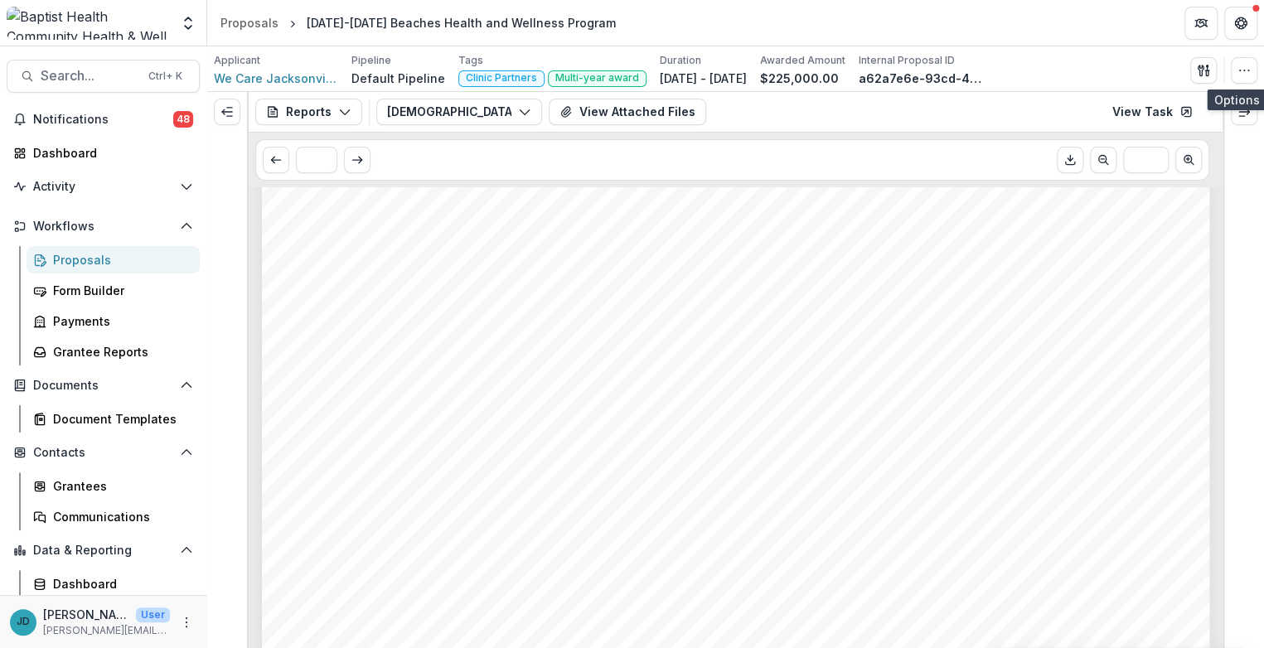
scroll to position [4697, 0]
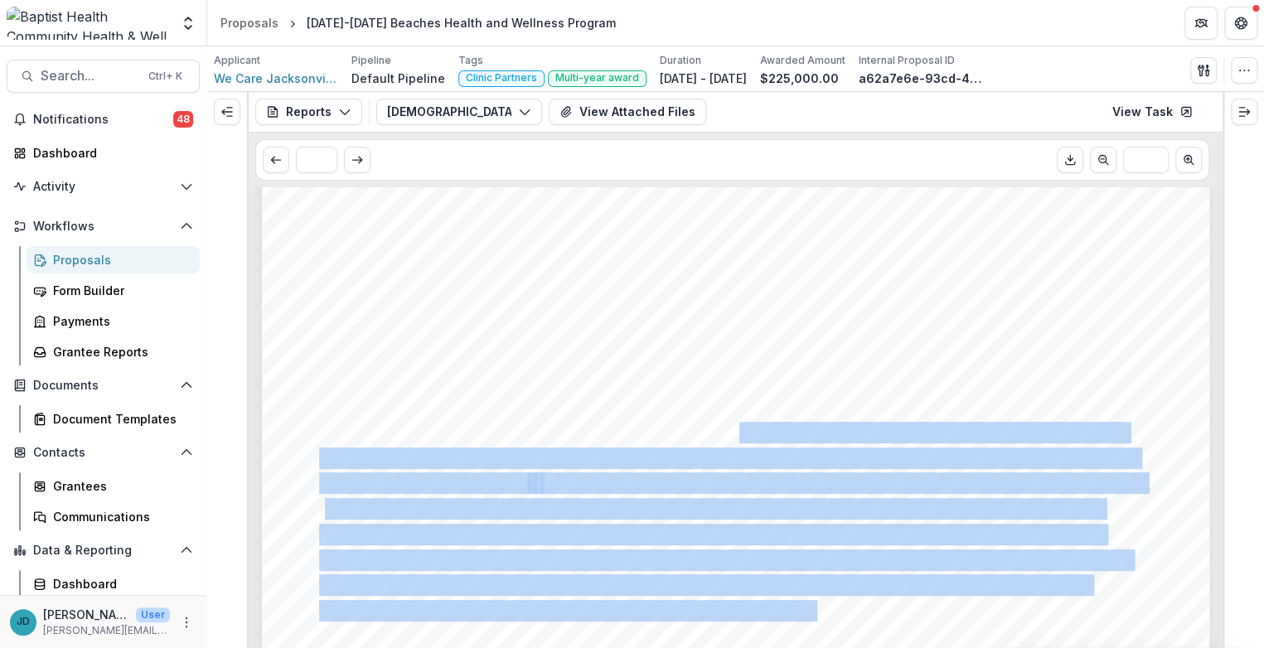
drag, startPoint x: 736, startPoint y: 427, endPoint x: 720, endPoint y: 452, distance: 29.4
click at [755, 490] on div "As part of the program, the team evaluates clinical measures of success that ar…" at bounding box center [736, 212] width 948 height 1341
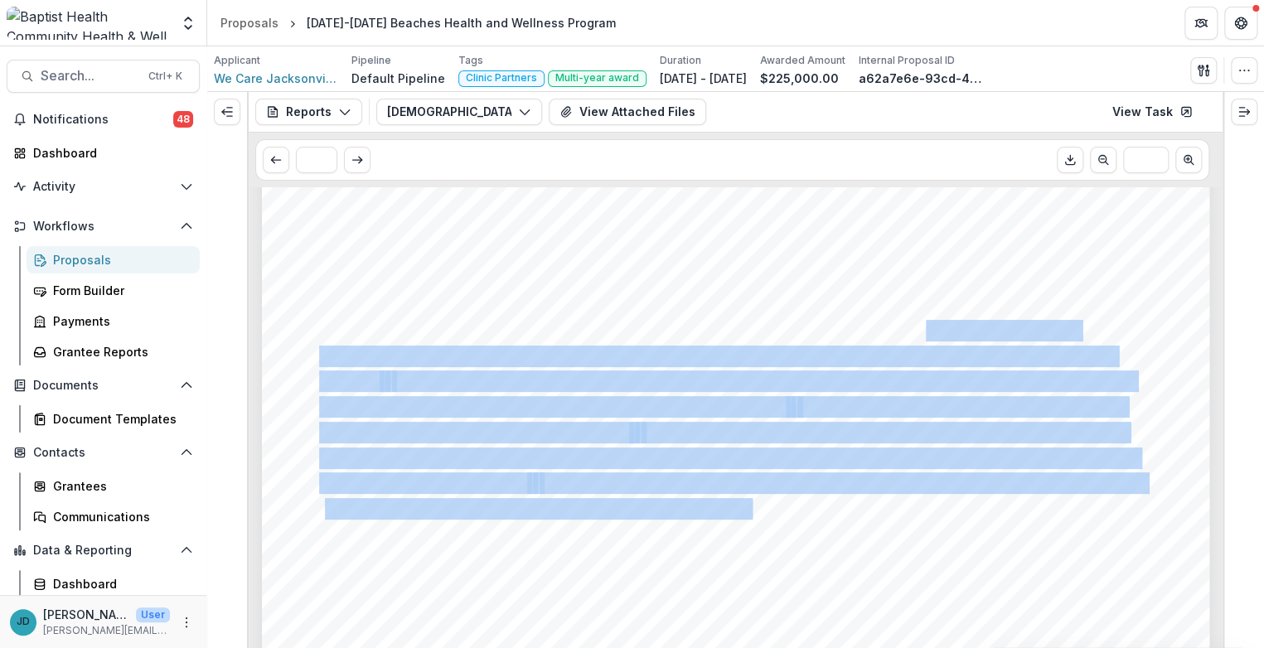
drag, startPoint x: 925, startPoint y: 327, endPoint x: 749, endPoint y: 508, distance: 252.1
click at [749, 508] on div "As part of the program, the team evaluates clinical measures of success that ar…" at bounding box center [736, 212] width 948 height 1341
copy div "17 (15.7%) remain enrolled in ongoing program services and are active with WeCa…"
click at [1249, 22] on button "Get Help" at bounding box center [1241, 23] width 33 height 33
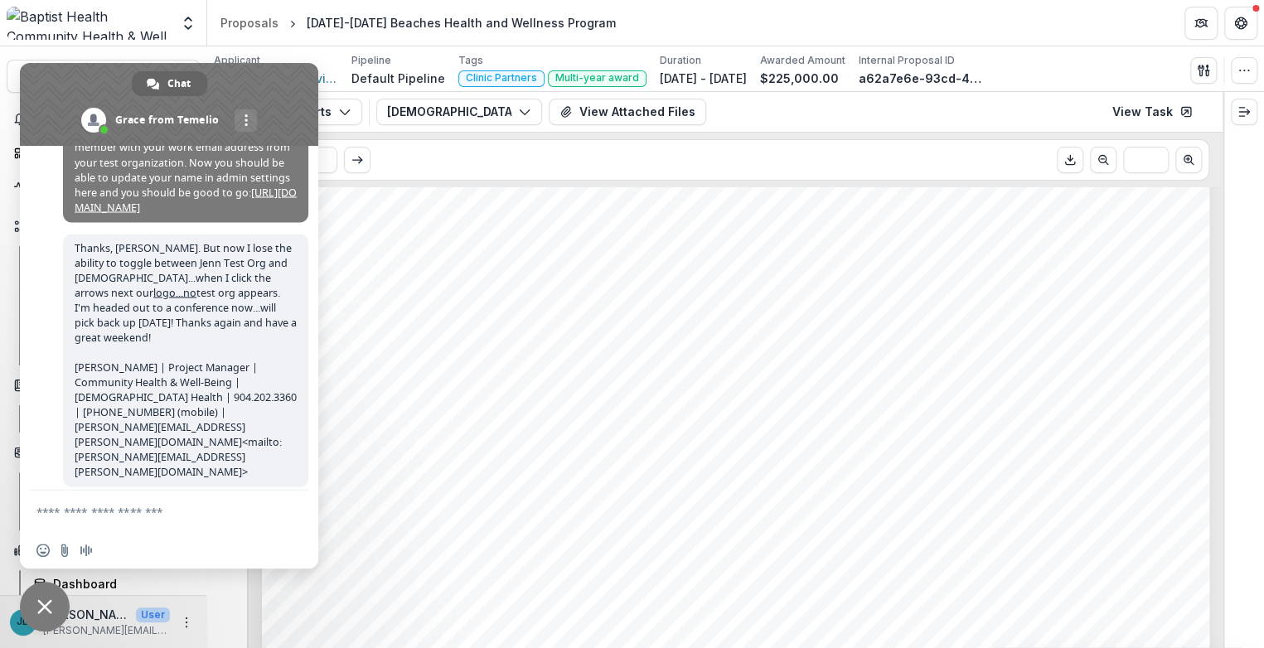
click at [76, 518] on textarea "Compose your message..." at bounding box center [150, 512] width 229 height 15
click at [445, 194] on div "As part of the program, the team evaluates clinical measures of success that ar…" at bounding box center [736, 212] width 948 height 1341
click at [44, 604] on span "Close chat" at bounding box center [44, 606] width 15 height 15
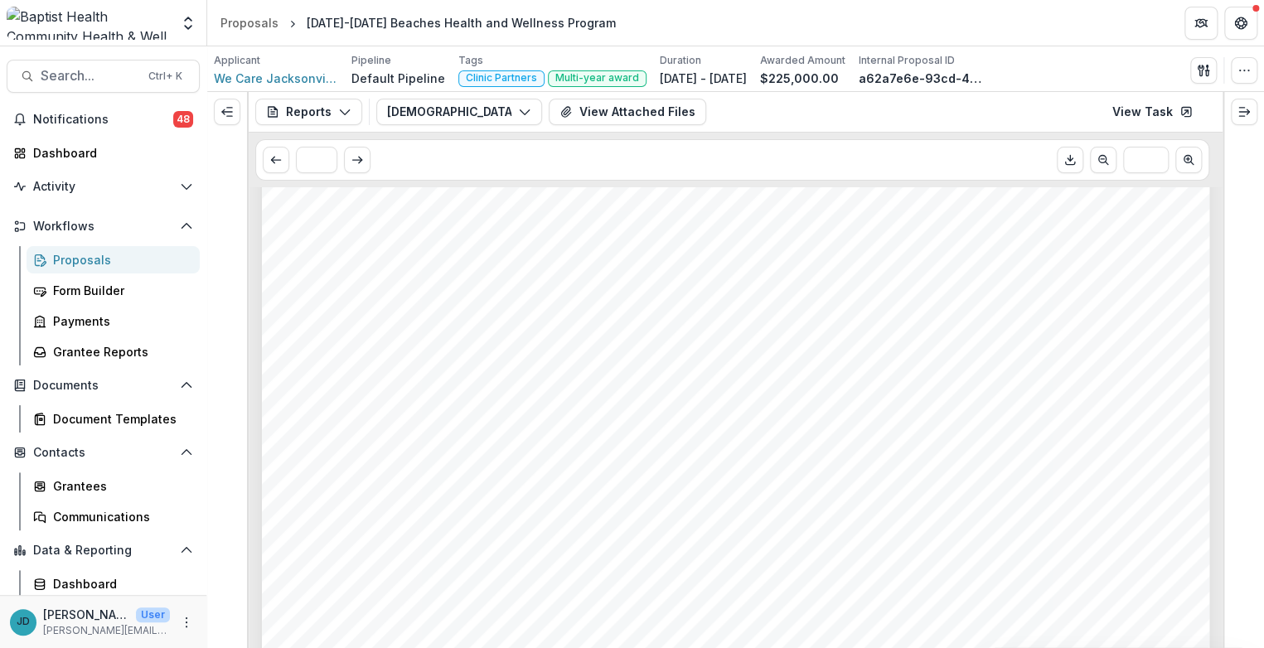
scroll to position [8383, 0]
click at [1239, 21] on icon "Get Help" at bounding box center [1240, 23] width 13 height 13
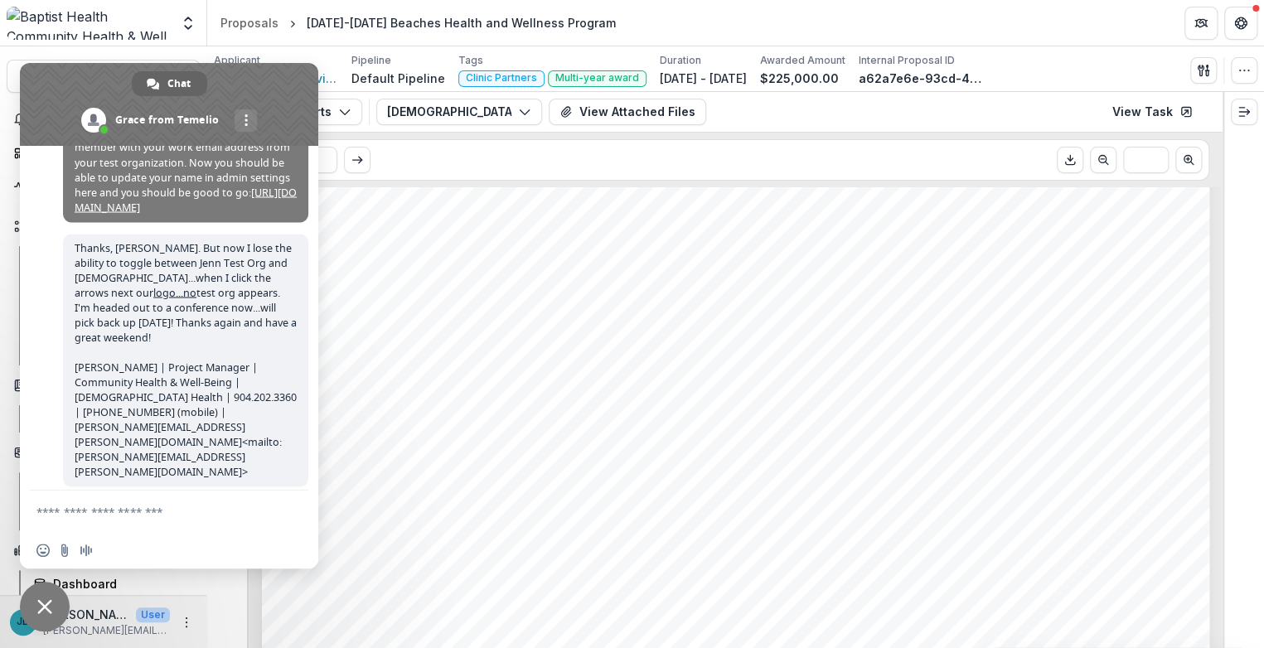
click at [480, 261] on div "stably housed with family due to his illnesses but did not have reliable transp…" at bounding box center [736, 577] width 948 height 1341
click at [542, 263] on div "stably housed with family due to his illnesses but did not have reliable transp…" at bounding box center [736, 577] width 948 height 1341
